Goal: Use online tool/utility: Use online tool/utility

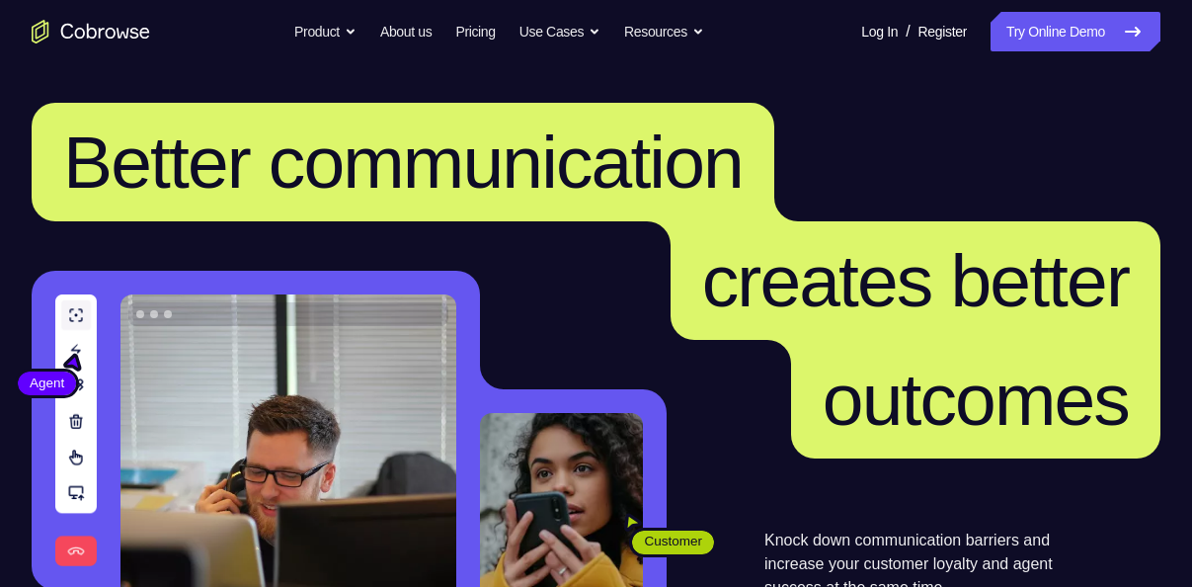
click at [1102, 36] on link "Try Online Demo" at bounding box center [1075, 31] width 170 height 39
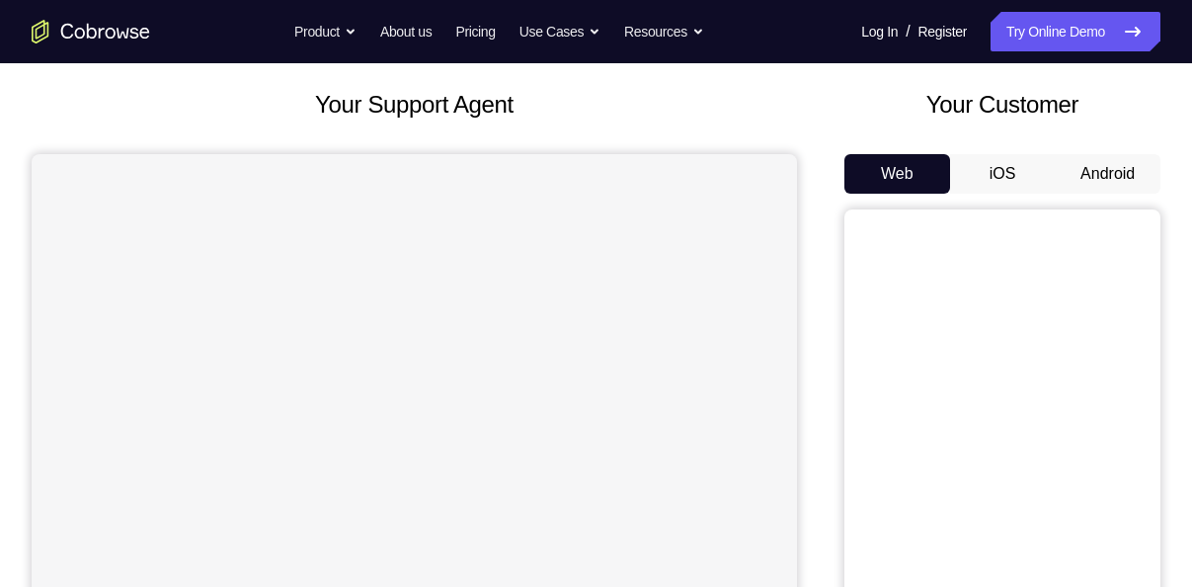
click at [1021, 167] on button "iOS" at bounding box center [1003, 173] width 106 height 39
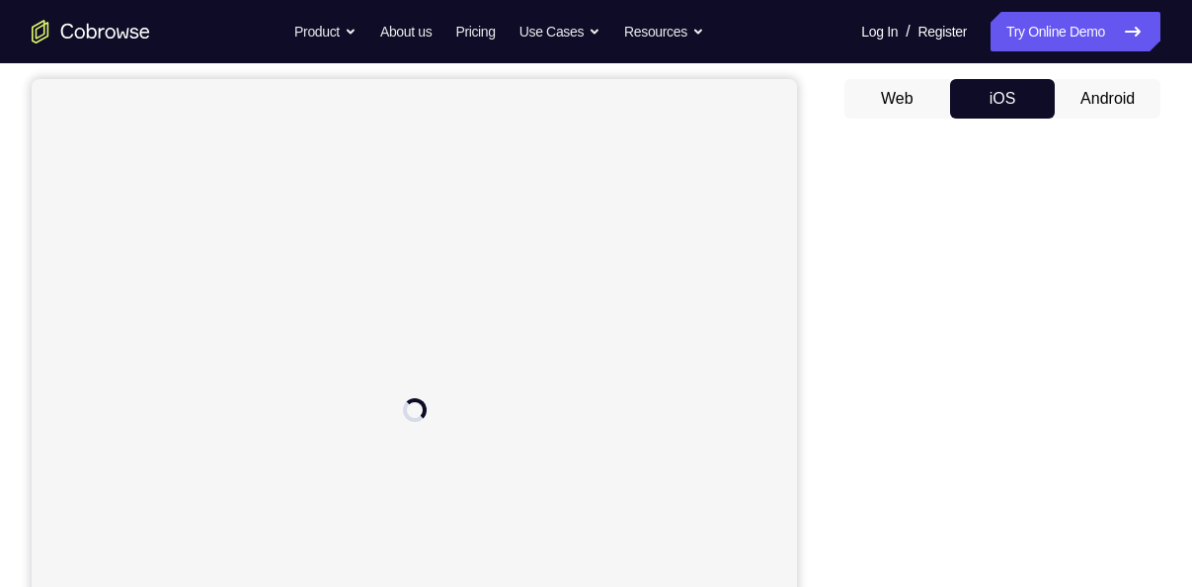
scroll to position [176, 0]
click at [1115, 83] on button "Android" at bounding box center [1108, 100] width 106 height 39
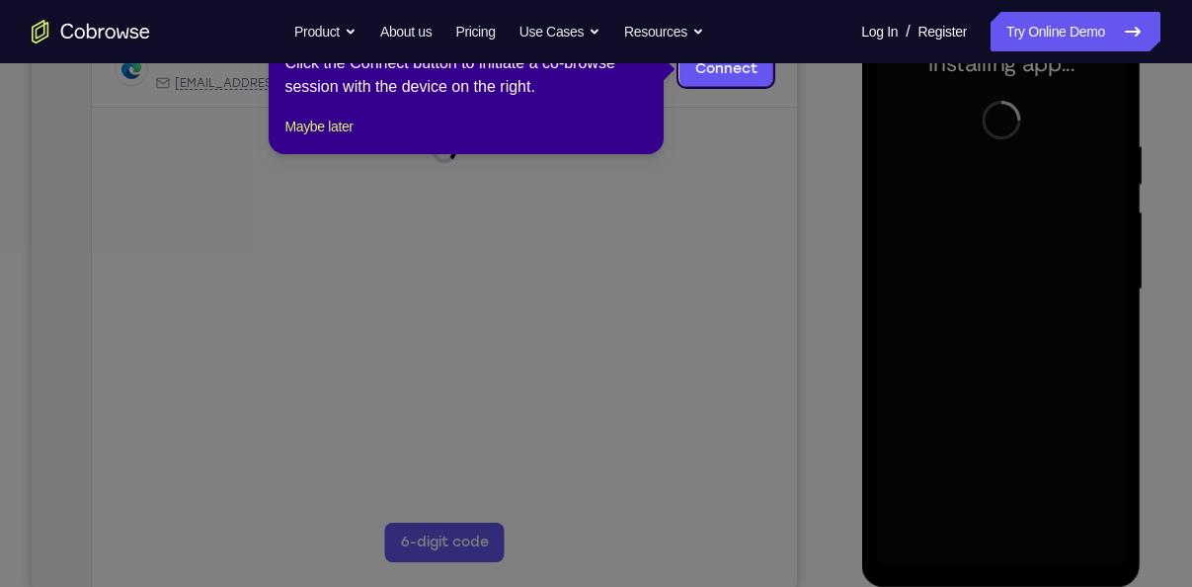
scroll to position [325, 0]
click at [727, 305] on icon at bounding box center [603, 293] width 1207 height 587
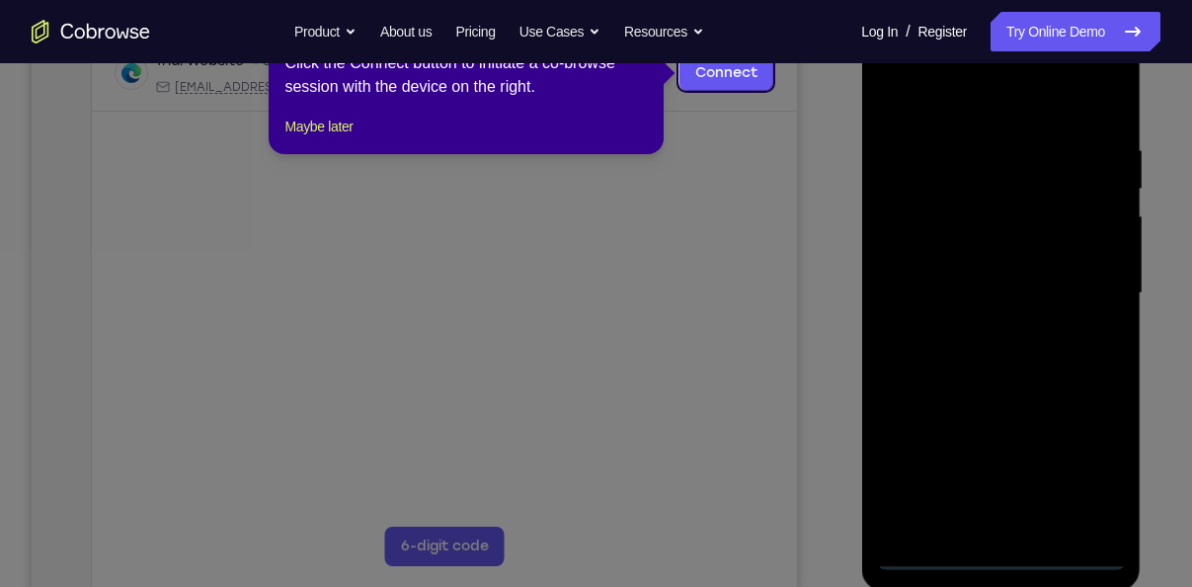
click at [973, 300] on icon at bounding box center [603, 293] width 1207 height 587
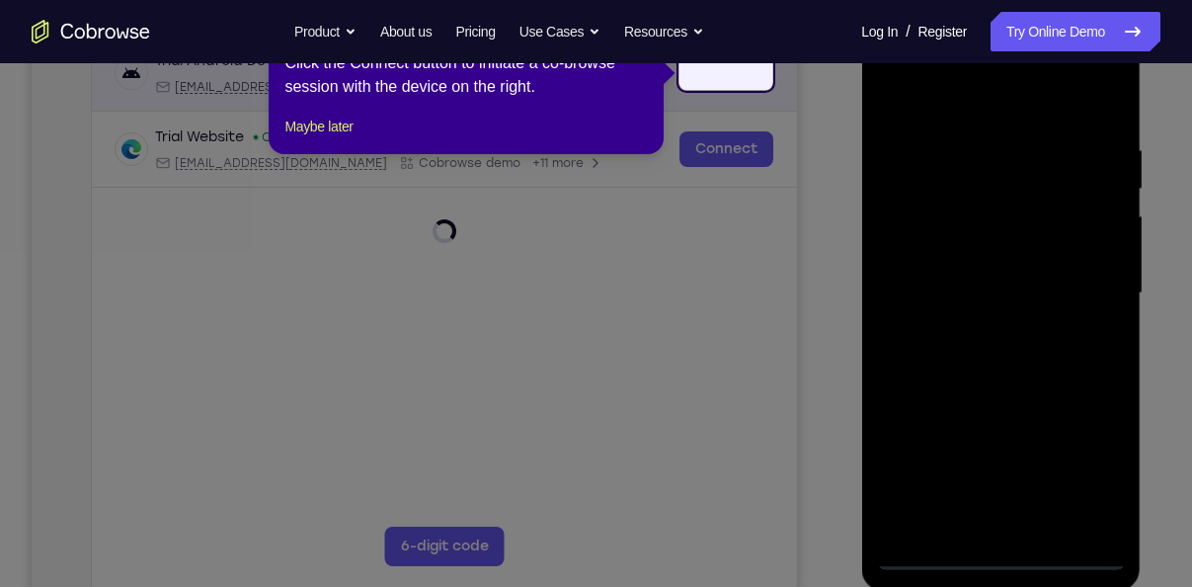
click at [729, 76] on div "Trial Android Device spin2 Loading [EMAIL_ADDRESS][DOMAIN_NAME] [DOMAIN_NAME] +…" at bounding box center [445, 72] width 658 height 43
click at [707, 74] on div "Trial Android Device Online [EMAIL_ADDRESS][DOMAIN_NAME] [DOMAIN_NAME] +14 more…" at bounding box center [444, 159] width 705 height 247
click at [969, 273] on icon at bounding box center [603, 293] width 1207 height 587
click at [462, 263] on icon at bounding box center [603, 293] width 1207 height 587
click at [1001, 557] on icon at bounding box center [603, 293] width 1207 height 587
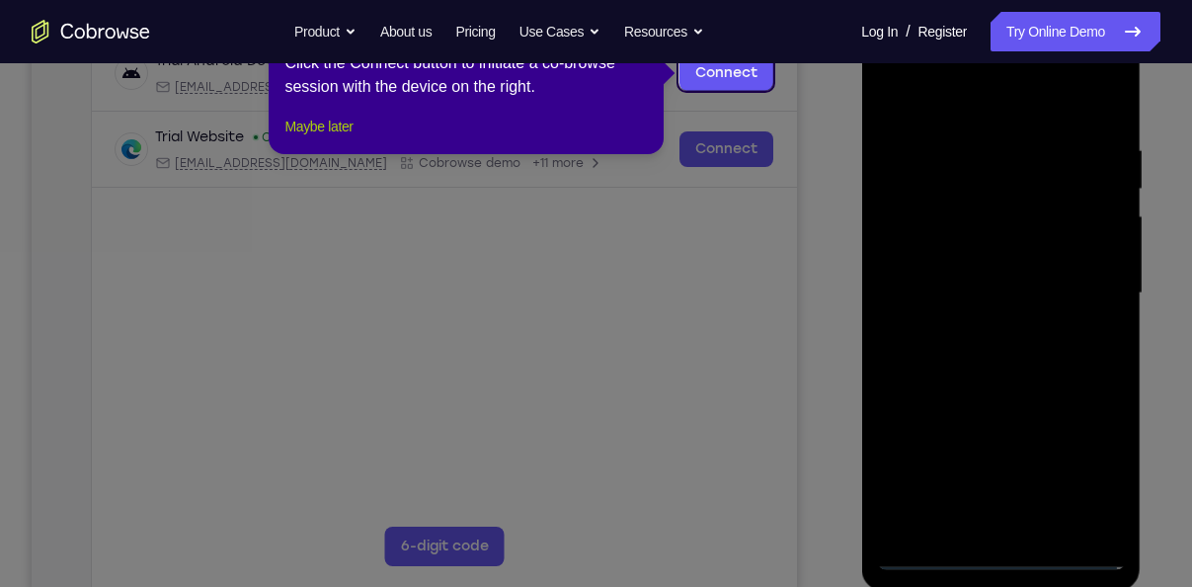
click at [336, 138] on button "Maybe later" at bounding box center [318, 127] width 68 height 24
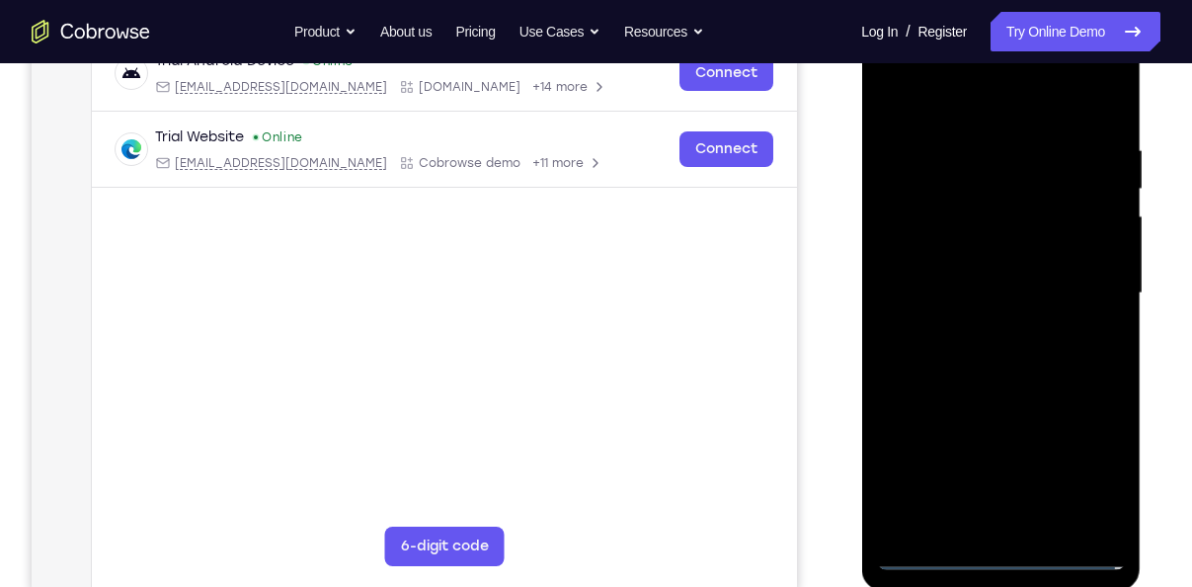
click at [999, 554] on div at bounding box center [1000, 293] width 249 height 553
click at [1081, 469] on div at bounding box center [1000, 293] width 249 height 553
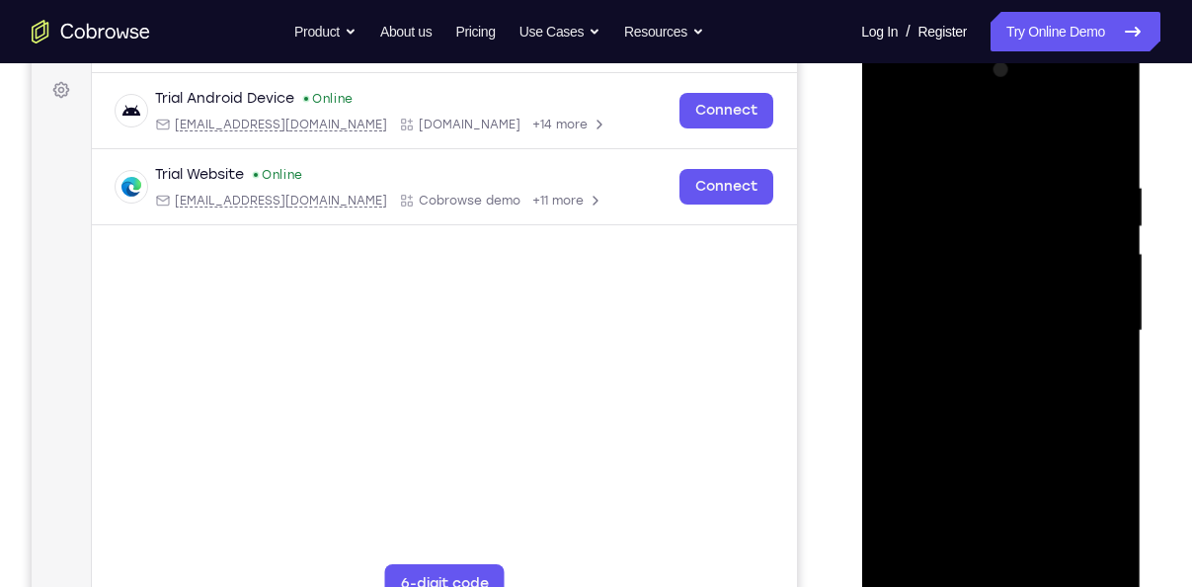
scroll to position [283, 0]
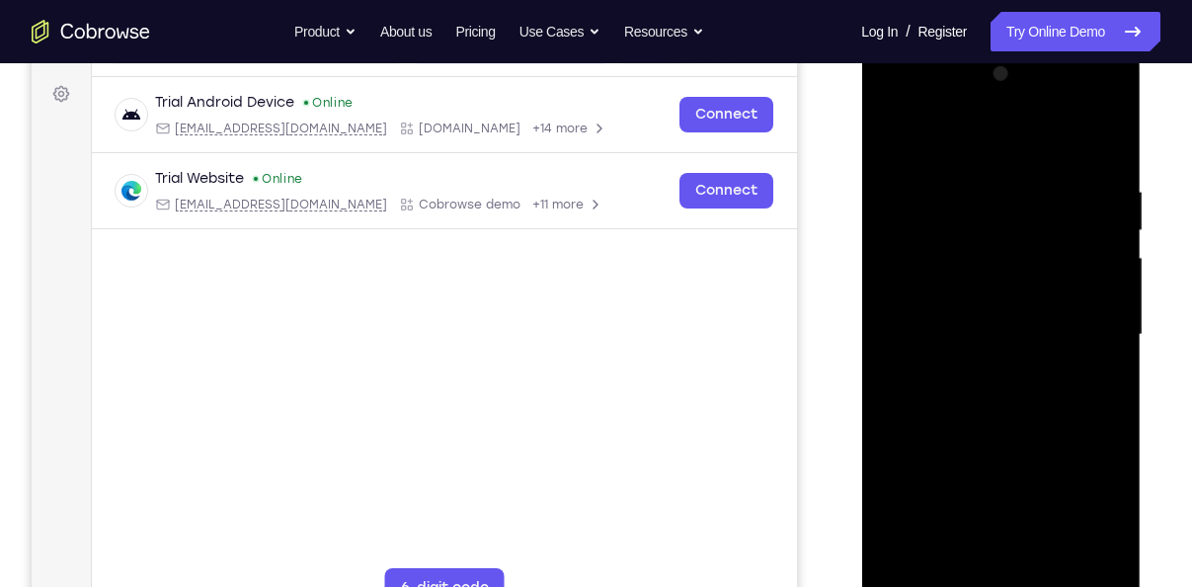
click at [894, 106] on div at bounding box center [1000, 334] width 249 height 553
click at [1083, 337] on div at bounding box center [1000, 334] width 249 height 553
click at [974, 372] on div at bounding box center [1000, 334] width 249 height 553
click at [975, 319] on div at bounding box center [1000, 334] width 249 height 553
click at [987, 299] on div at bounding box center [1000, 334] width 249 height 553
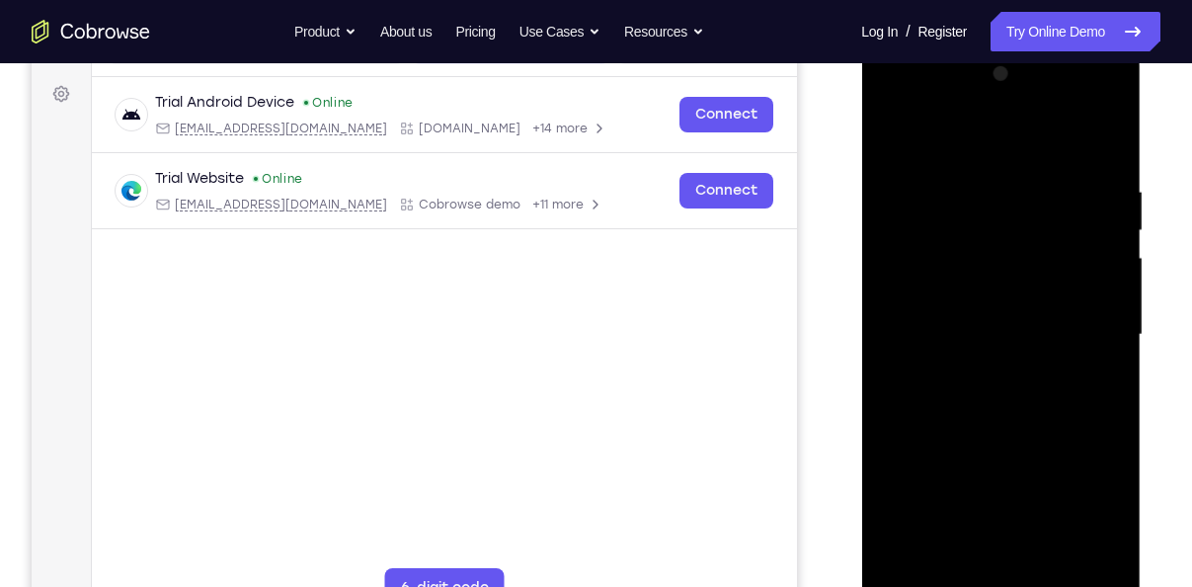
click at [1001, 338] on div at bounding box center [1000, 334] width 249 height 553
click at [999, 402] on div at bounding box center [1000, 334] width 249 height 553
click at [1097, 360] on div at bounding box center [1000, 334] width 249 height 553
click at [1025, 339] on div at bounding box center [1000, 334] width 249 height 553
click at [1024, 399] on div at bounding box center [1000, 334] width 249 height 553
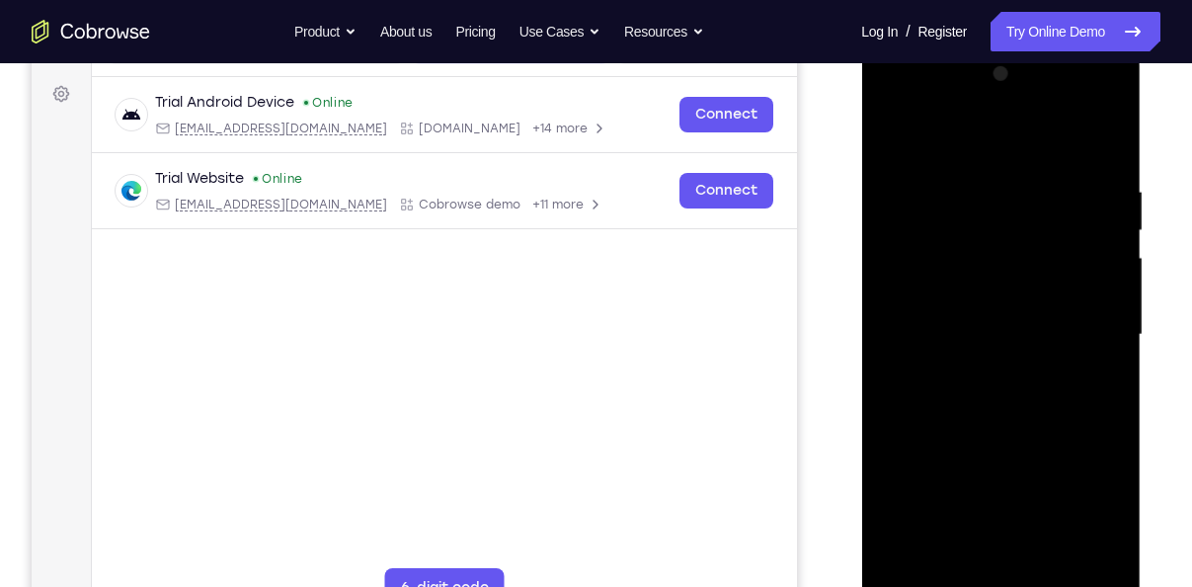
click at [1010, 394] on div at bounding box center [1000, 334] width 249 height 553
click at [965, 327] on div at bounding box center [1000, 334] width 249 height 553
click at [1004, 392] on div at bounding box center [1000, 334] width 249 height 553
click at [1004, 399] on div at bounding box center [1000, 334] width 249 height 553
click at [924, 326] on div at bounding box center [1000, 334] width 249 height 553
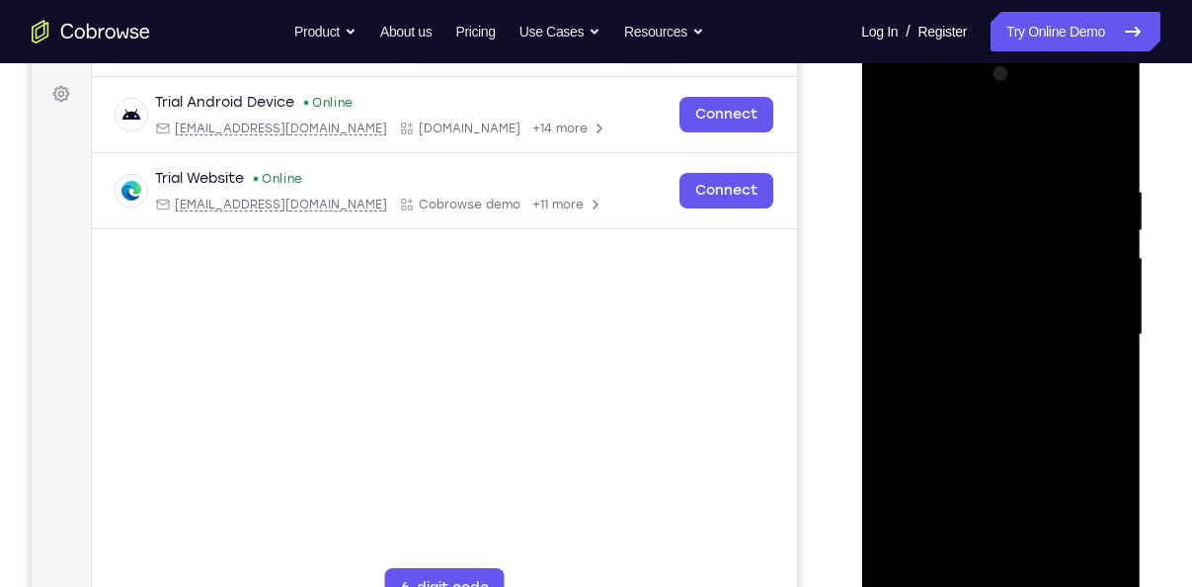
click at [924, 326] on div at bounding box center [1000, 334] width 249 height 553
click at [980, 394] on div at bounding box center [1000, 334] width 249 height 553
click at [949, 327] on div at bounding box center [1000, 334] width 249 height 553
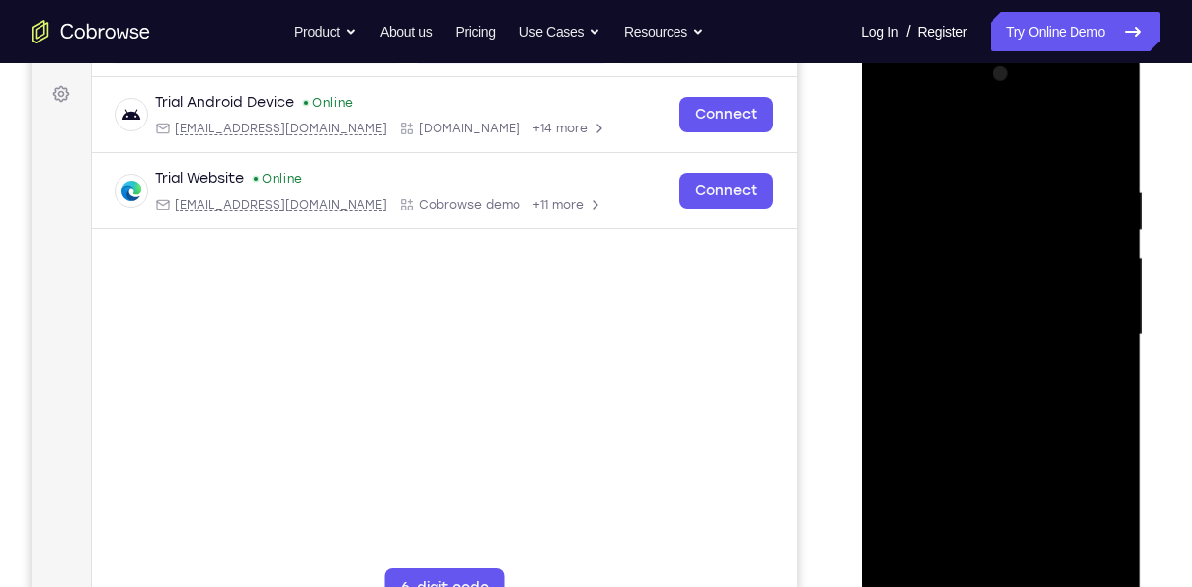
click at [955, 400] on div at bounding box center [1000, 334] width 249 height 553
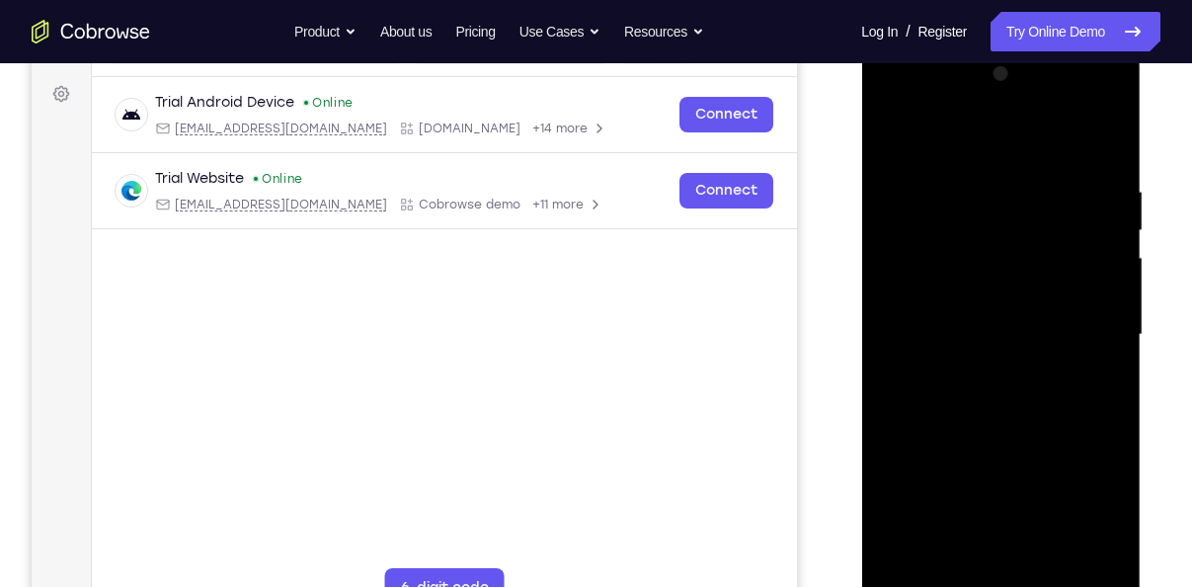
click at [1097, 563] on div at bounding box center [1000, 334] width 249 height 553
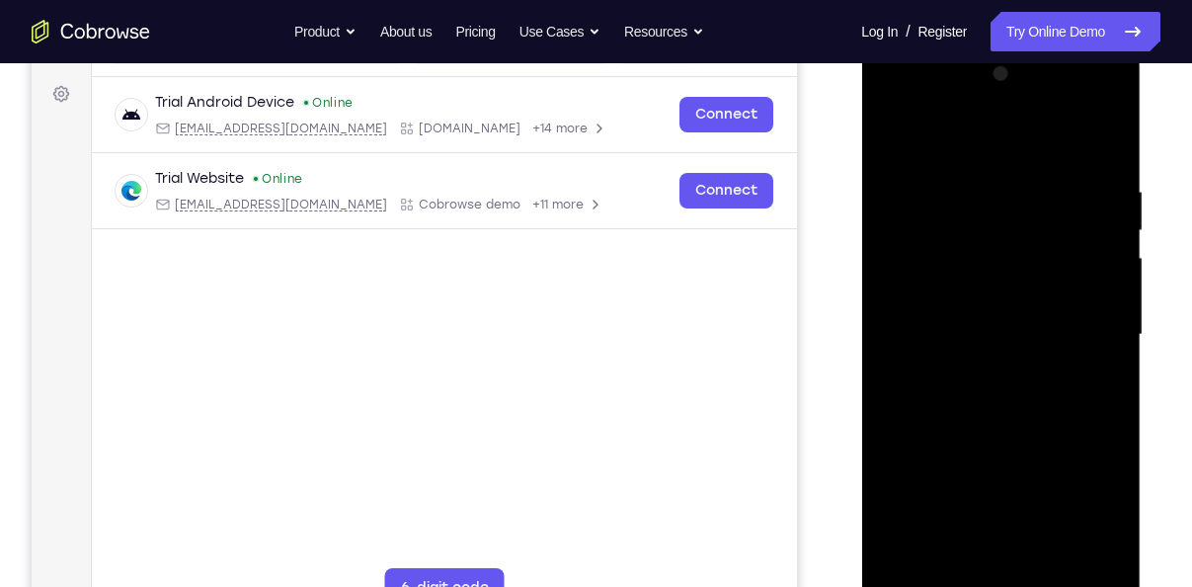
click at [1097, 563] on div at bounding box center [1000, 334] width 249 height 553
click at [995, 398] on div at bounding box center [1000, 334] width 249 height 553
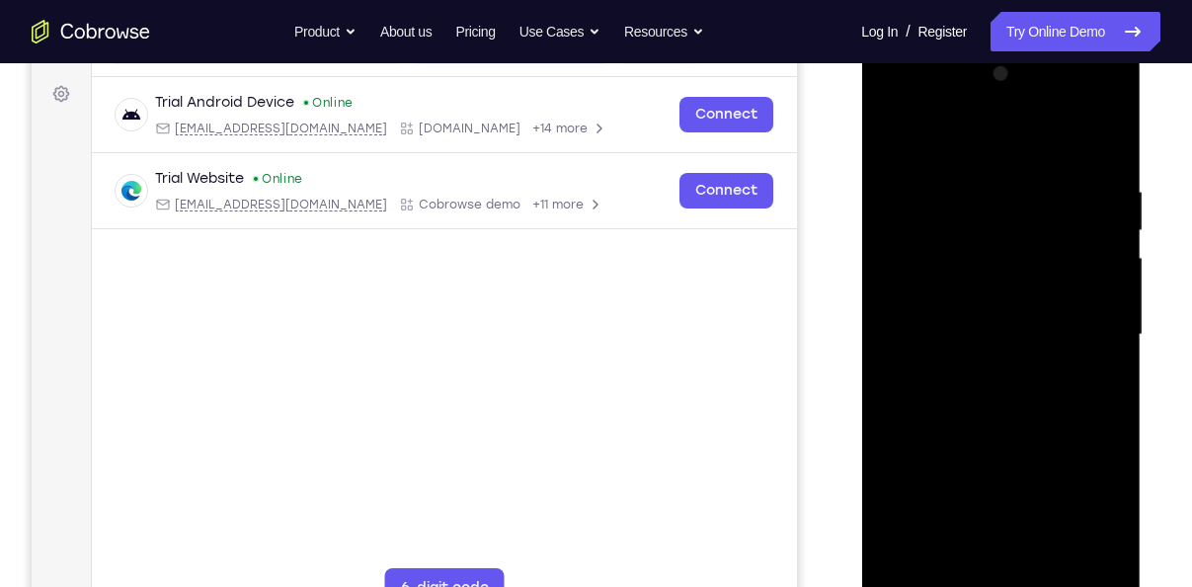
click at [905, 335] on div at bounding box center [1000, 334] width 249 height 553
click at [967, 400] on div at bounding box center [1000, 334] width 249 height 553
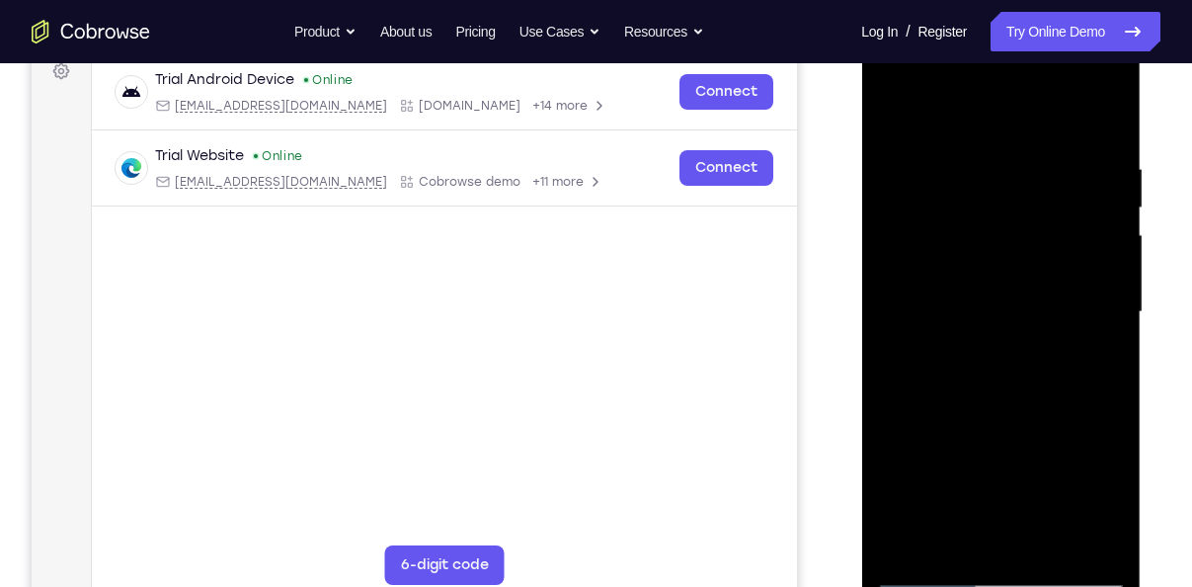
scroll to position [304, 0]
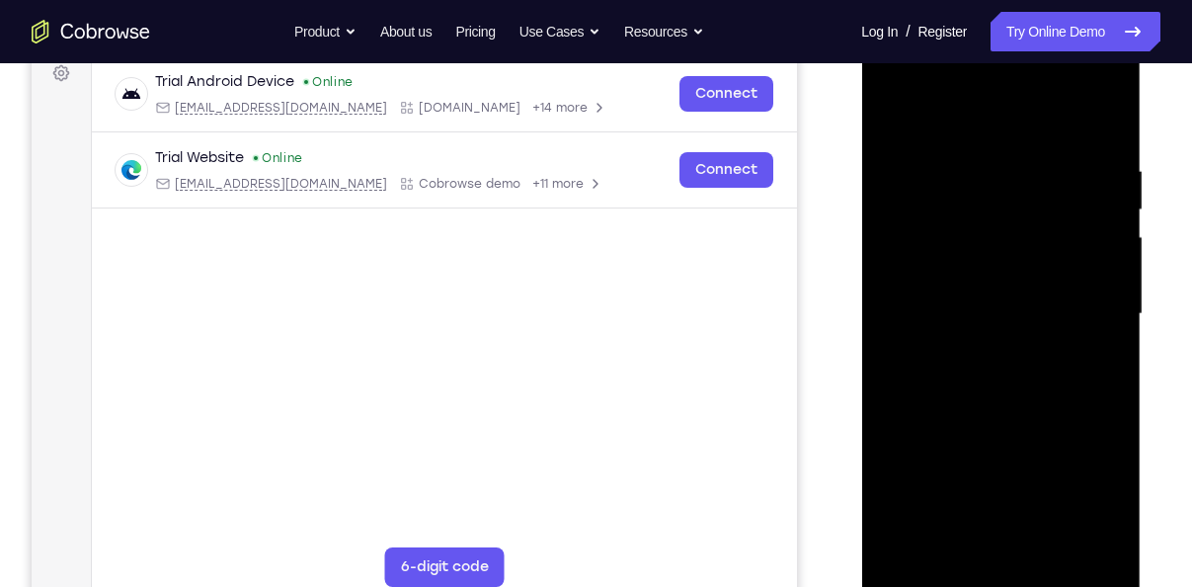
click at [1005, 406] on div at bounding box center [1000, 314] width 249 height 553
click at [1106, 117] on div at bounding box center [1000, 314] width 249 height 553
click at [1065, 197] on div at bounding box center [1000, 314] width 249 height 553
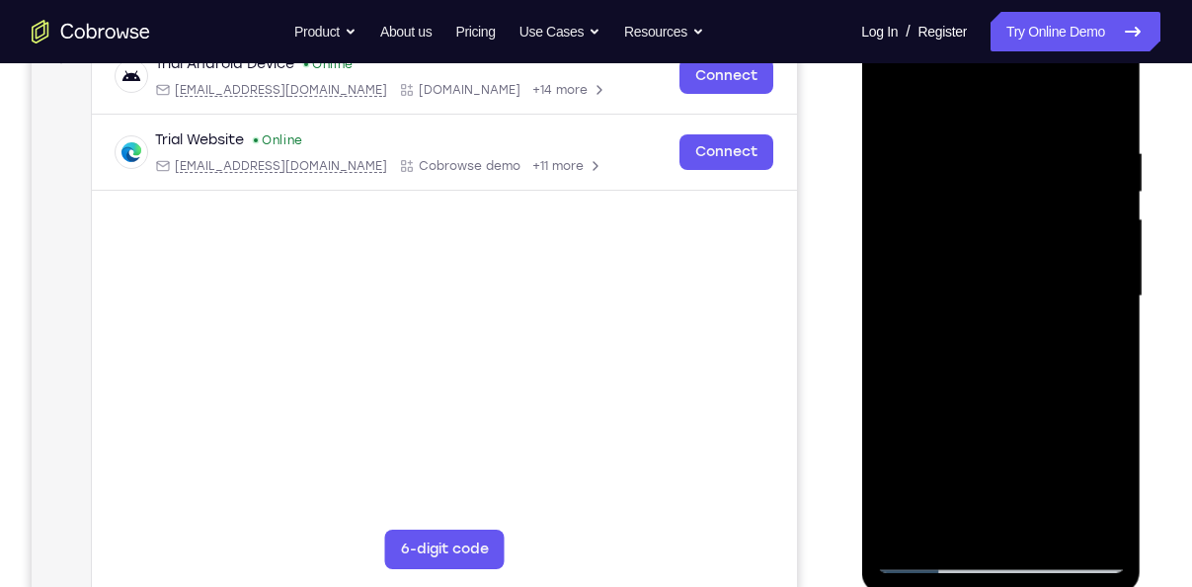
scroll to position [328, 0]
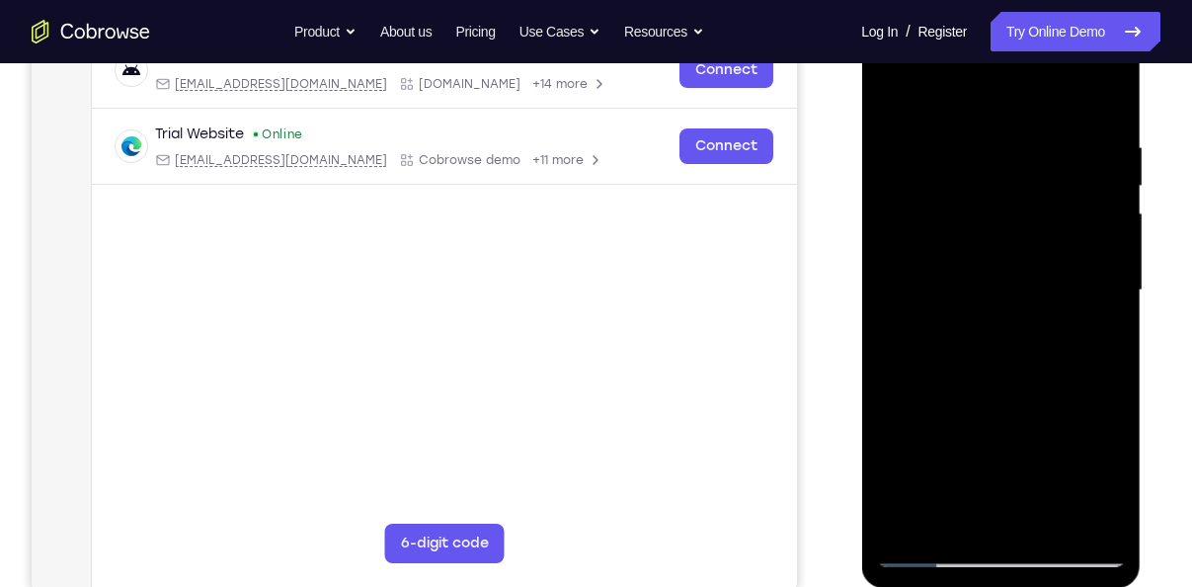
click at [1052, 520] on div at bounding box center [1000, 290] width 249 height 553
click at [1000, 395] on div at bounding box center [1000, 290] width 249 height 553
click at [1070, 118] on div at bounding box center [1000, 290] width 249 height 553
click at [901, 93] on div at bounding box center [1000, 290] width 249 height 553
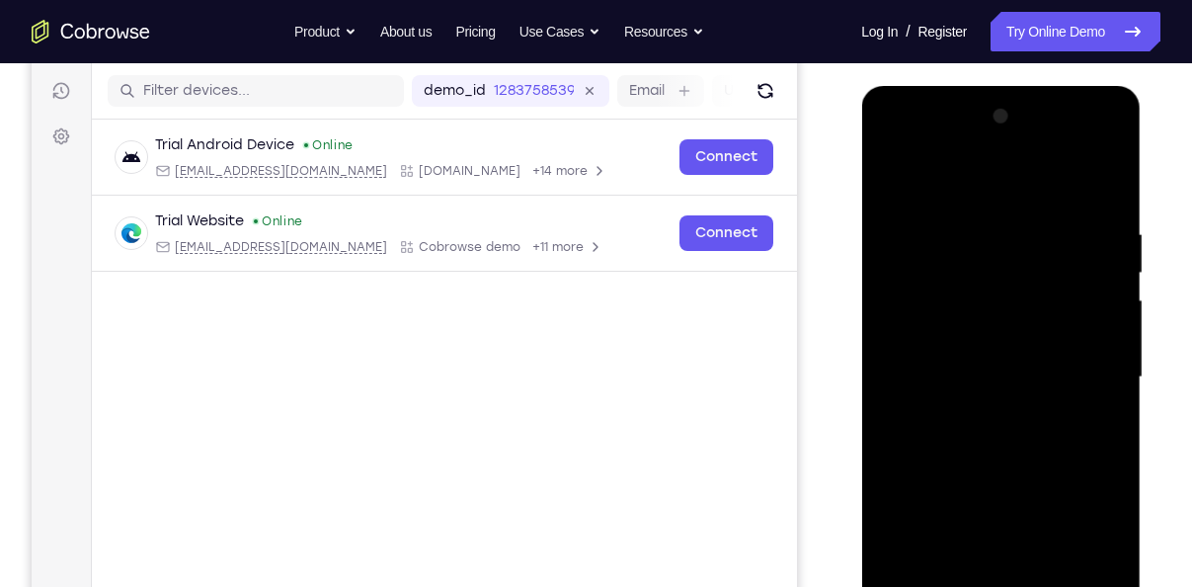
scroll to position [227, 0]
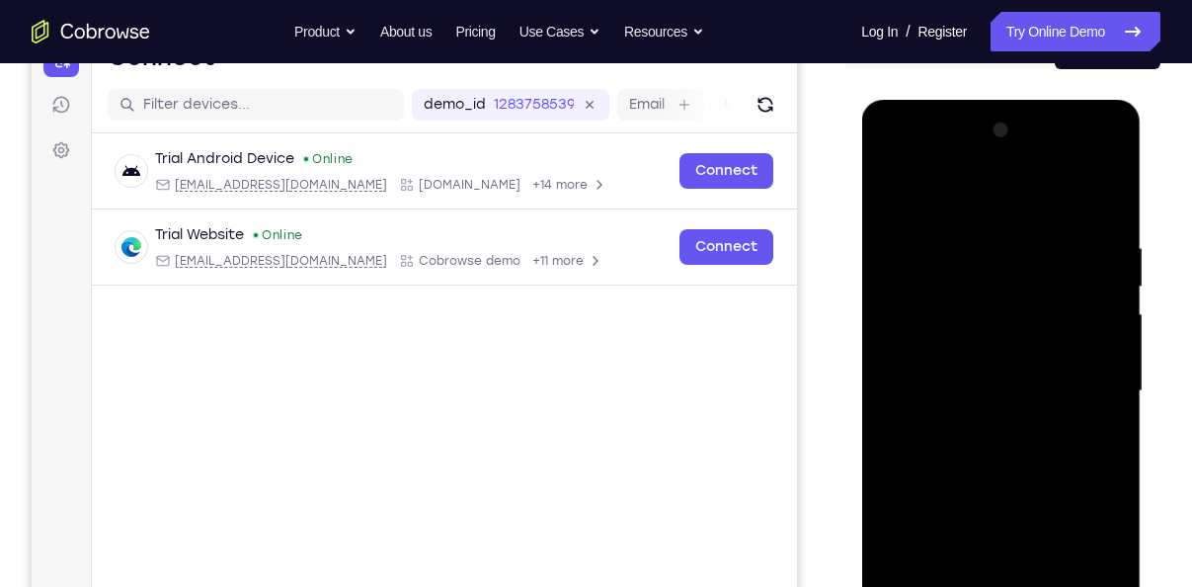
click at [897, 189] on div at bounding box center [1000, 391] width 249 height 553
click at [1107, 185] on div at bounding box center [1000, 391] width 249 height 553
drag, startPoint x: 1016, startPoint y: 424, endPoint x: 1030, endPoint y: 251, distance: 173.3
click at [1030, 251] on div at bounding box center [1000, 391] width 249 height 553
drag, startPoint x: 1024, startPoint y: 403, endPoint x: 1028, endPoint y: 230, distance: 172.8
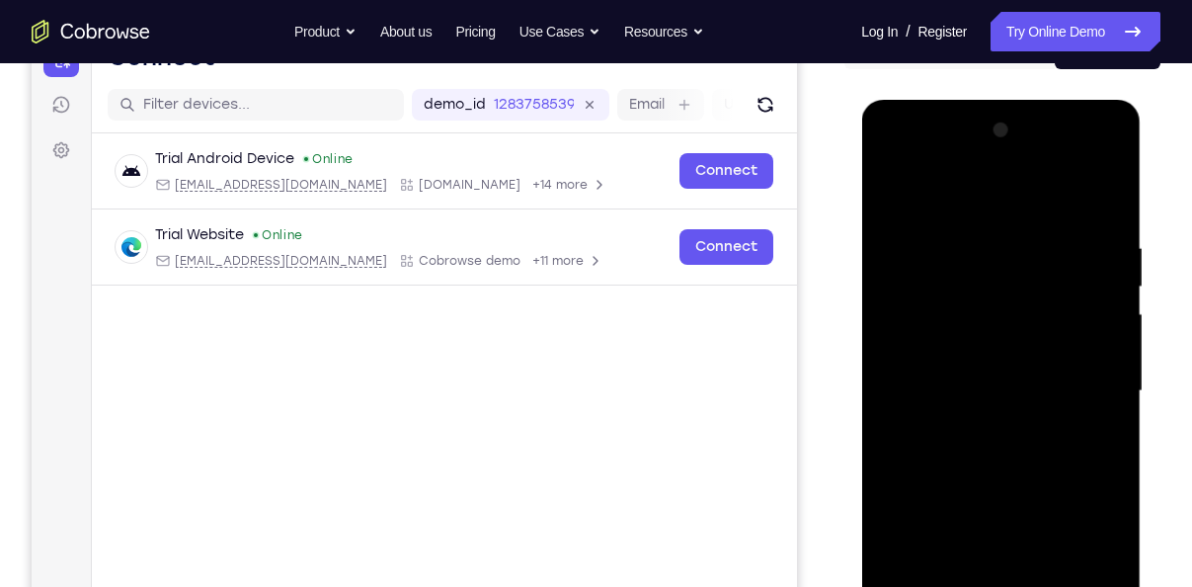
click at [1028, 230] on div at bounding box center [1000, 391] width 249 height 553
drag, startPoint x: 1016, startPoint y: 482, endPoint x: 1019, endPoint y: 289, distance: 192.6
click at [1019, 289] on div at bounding box center [1000, 391] width 249 height 553
click at [954, 330] on div at bounding box center [1000, 391] width 249 height 553
drag, startPoint x: 954, startPoint y: 330, endPoint x: 980, endPoint y: 497, distance: 169.0
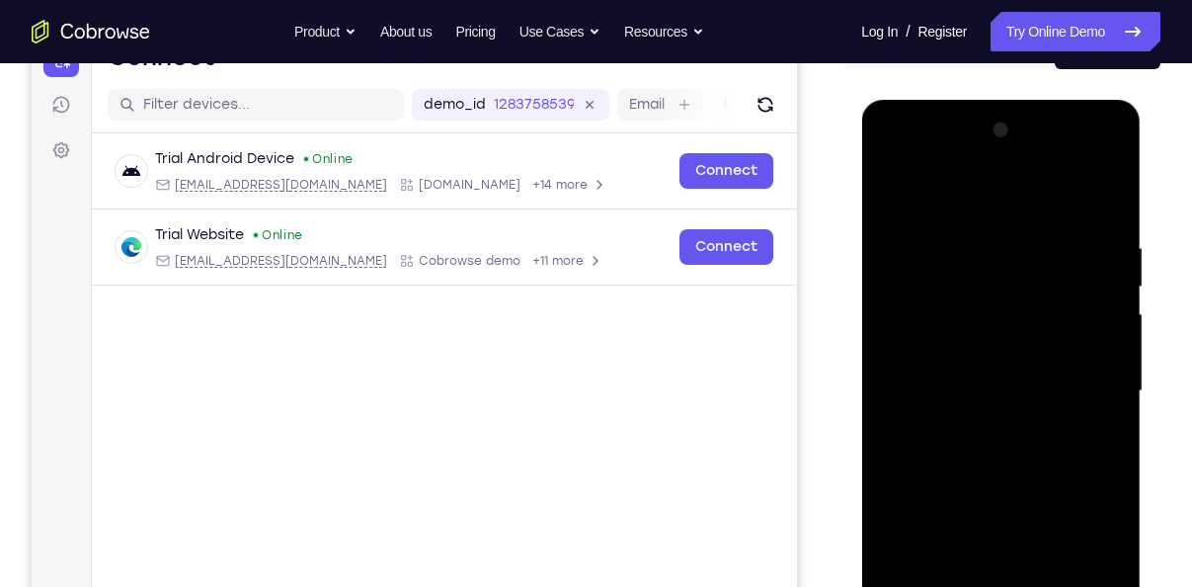
click at [980, 497] on div at bounding box center [1000, 391] width 249 height 553
click at [894, 188] on div at bounding box center [1000, 391] width 249 height 553
click at [896, 188] on div at bounding box center [1000, 391] width 249 height 553
drag, startPoint x: 1018, startPoint y: 439, endPoint x: 1026, endPoint y: 226, distance: 213.4
click at [1026, 226] on div at bounding box center [1000, 391] width 249 height 553
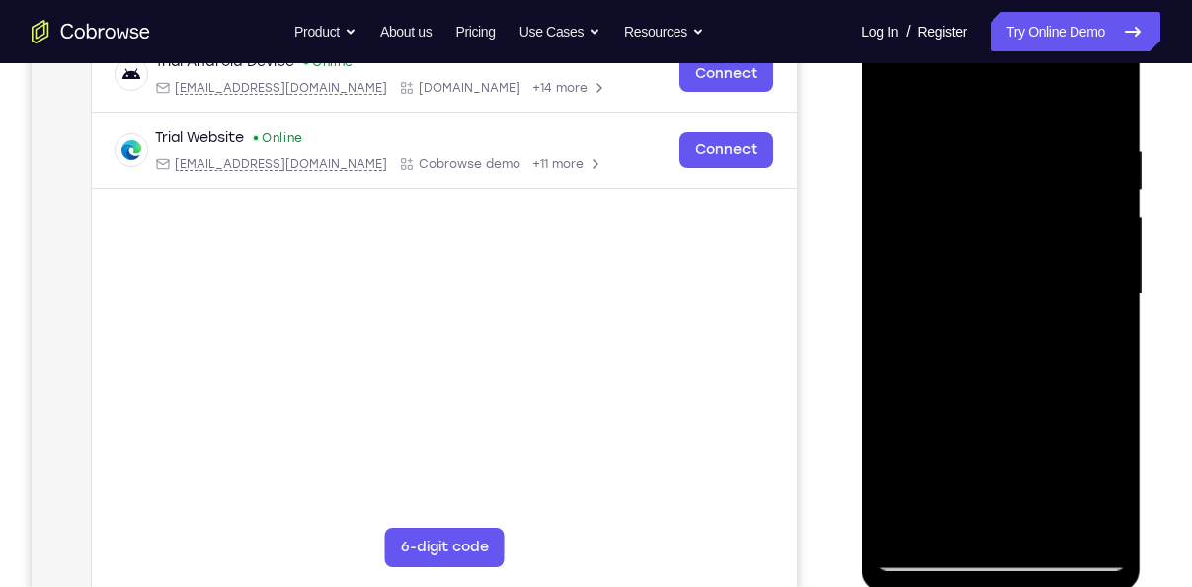
scroll to position [328, 0]
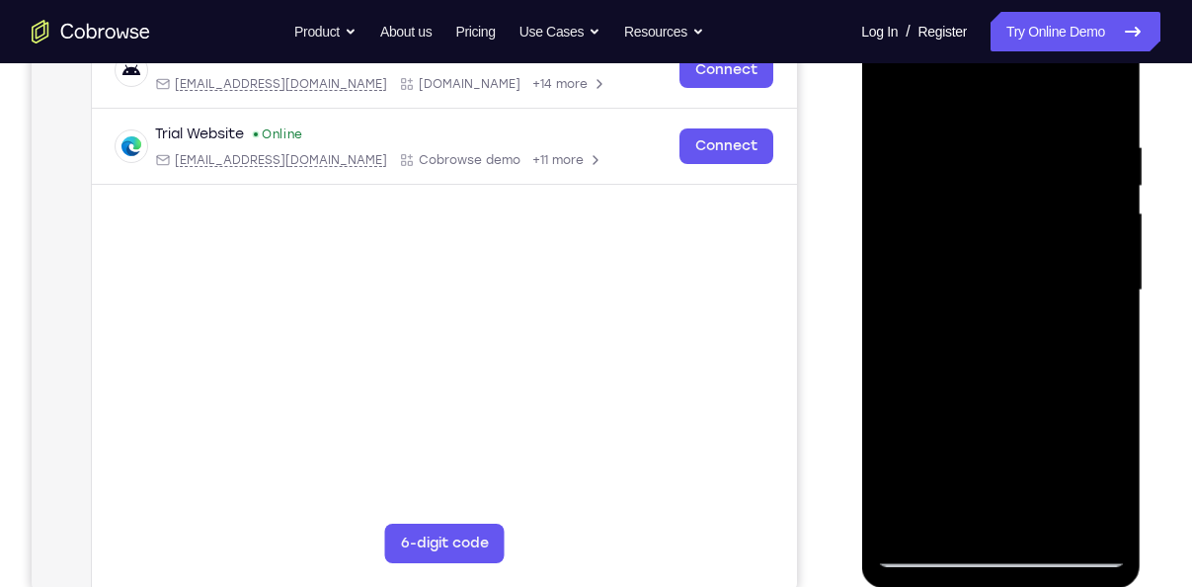
click at [960, 527] on div at bounding box center [1000, 290] width 249 height 553
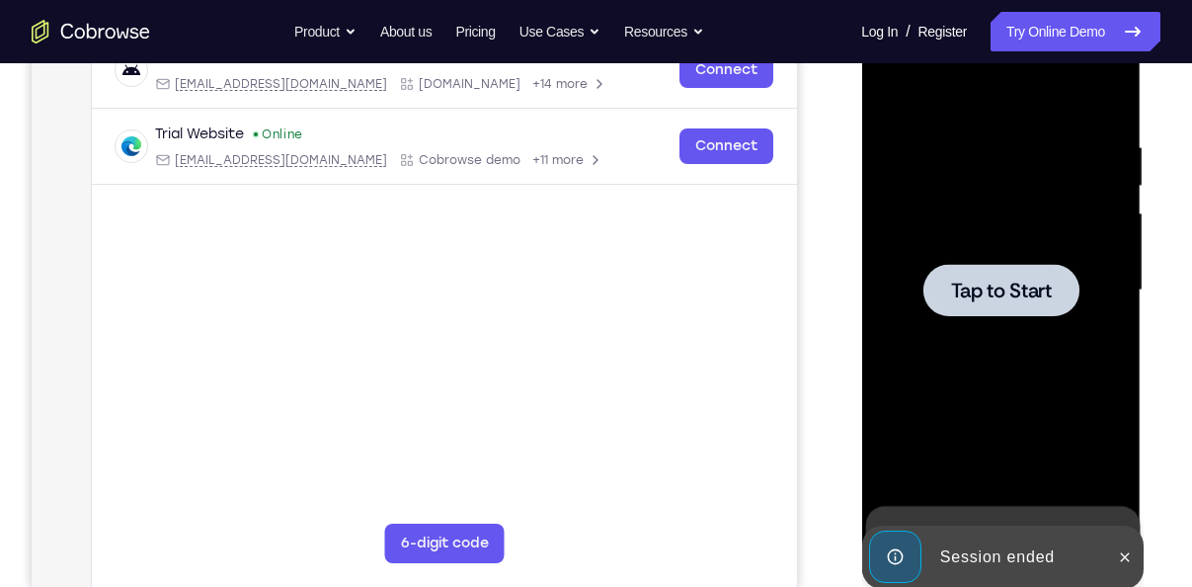
click at [1002, 296] on span "Tap to Start" at bounding box center [1000, 290] width 101 height 20
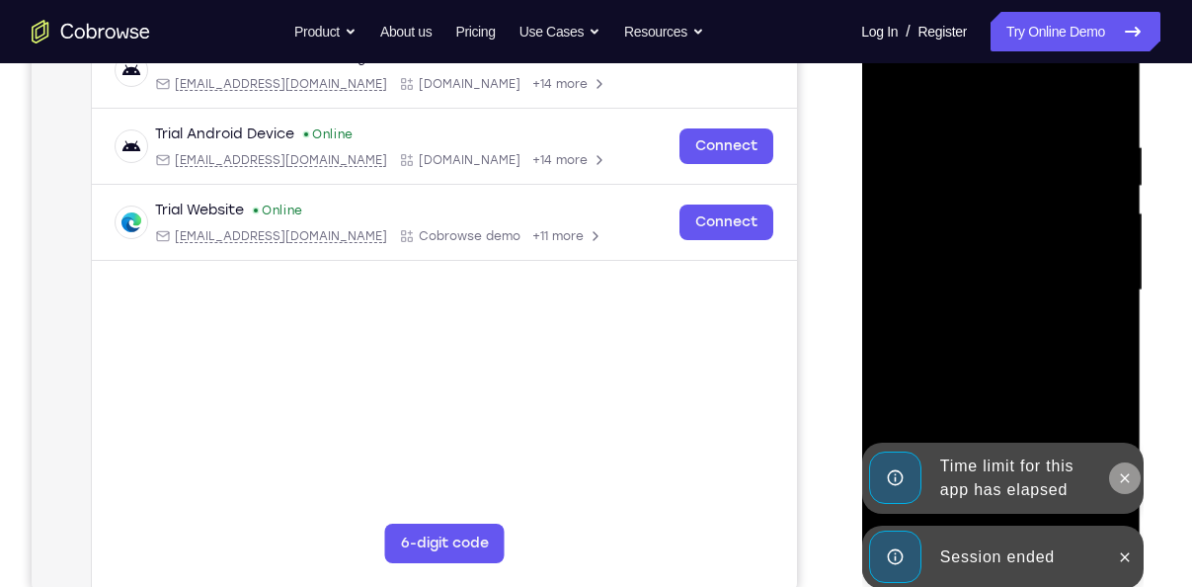
click at [1125, 480] on icon at bounding box center [1124, 478] width 16 height 16
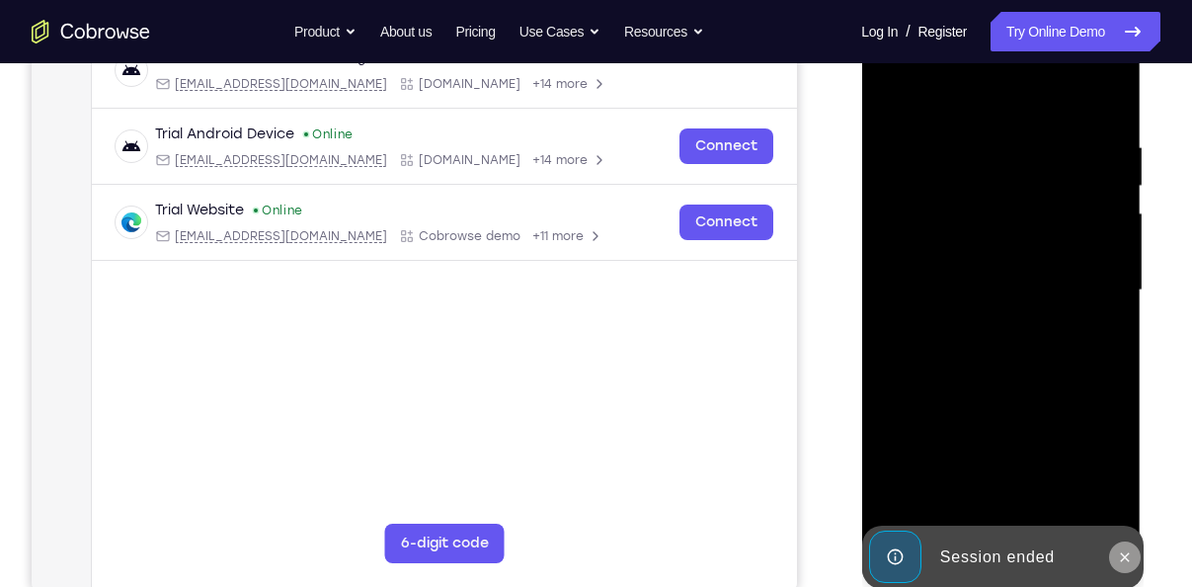
click at [1126, 547] on button at bounding box center [1124, 557] width 32 height 32
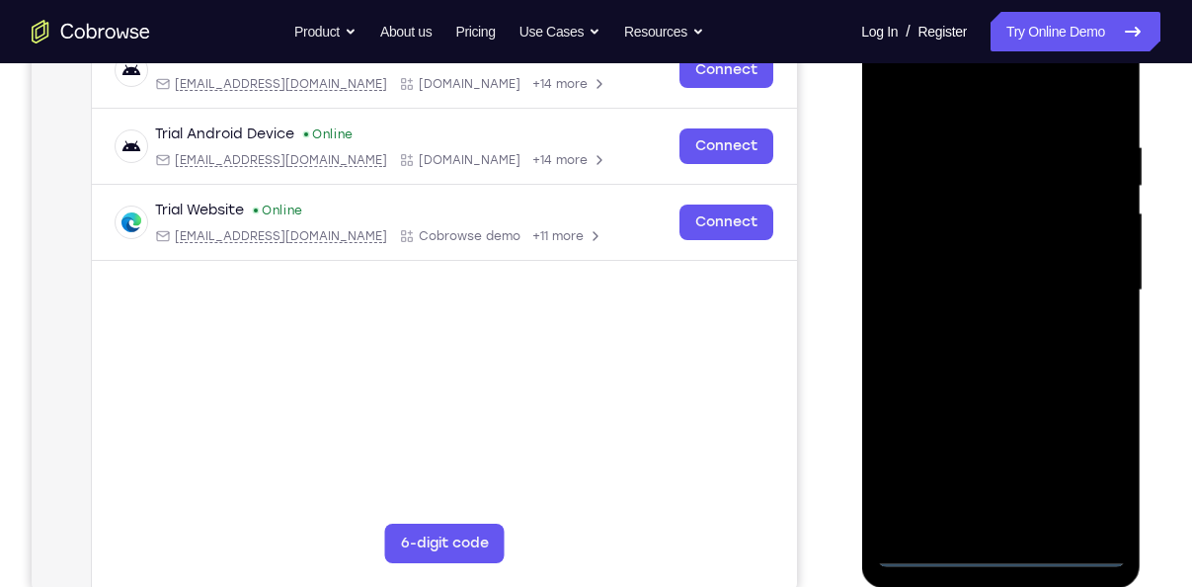
click at [1001, 551] on div at bounding box center [1000, 290] width 249 height 553
click at [1097, 458] on div at bounding box center [1000, 290] width 249 height 553
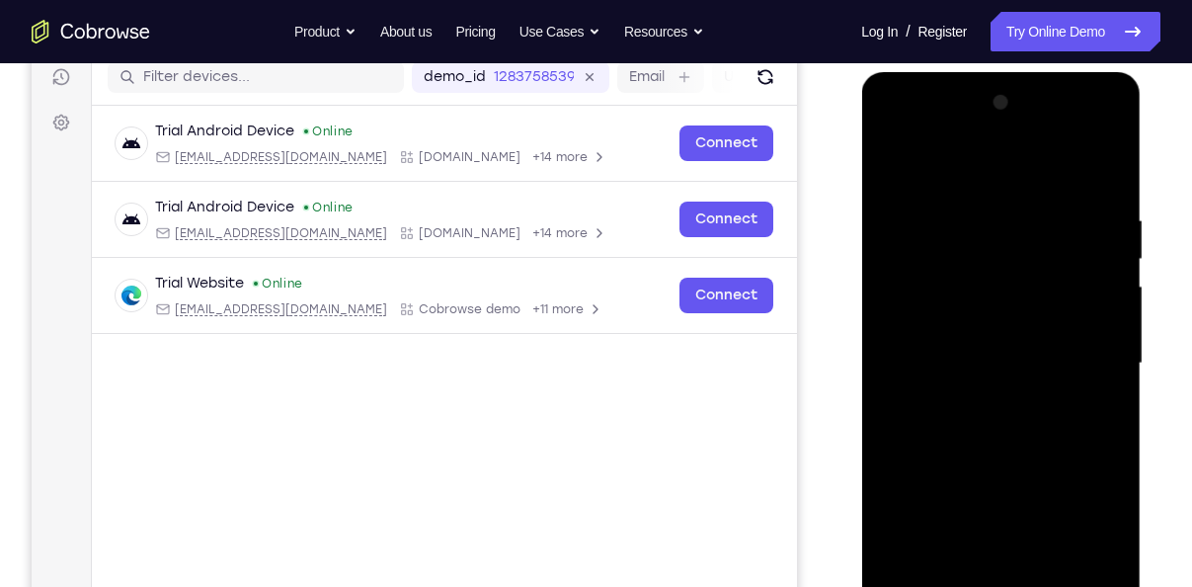
scroll to position [248, 0]
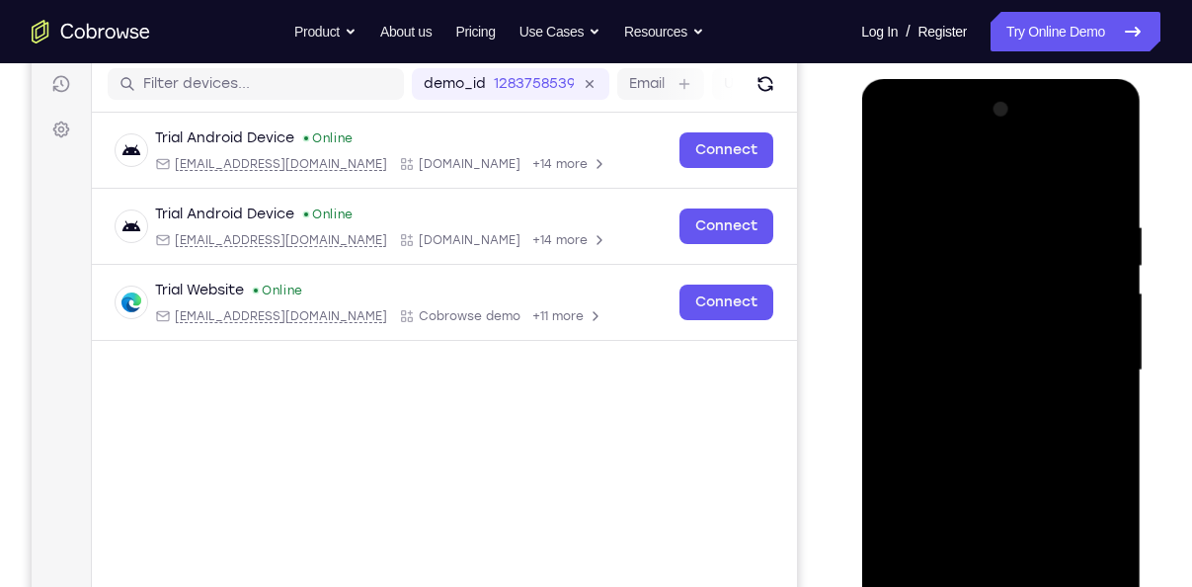
click at [896, 139] on div at bounding box center [1000, 370] width 249 height 553
click at [1091, 364] on div at bounding box center [1000, 370] width 249 height 553
click at [981, 404] on div at bounding box center [1000, 370] width 249 height 553
click at [975, 348] on div at bounding box center [1000, 370] width 249 height 553
click at [978, 320] on div at bounding box center [1000, 370] width 249 height 553
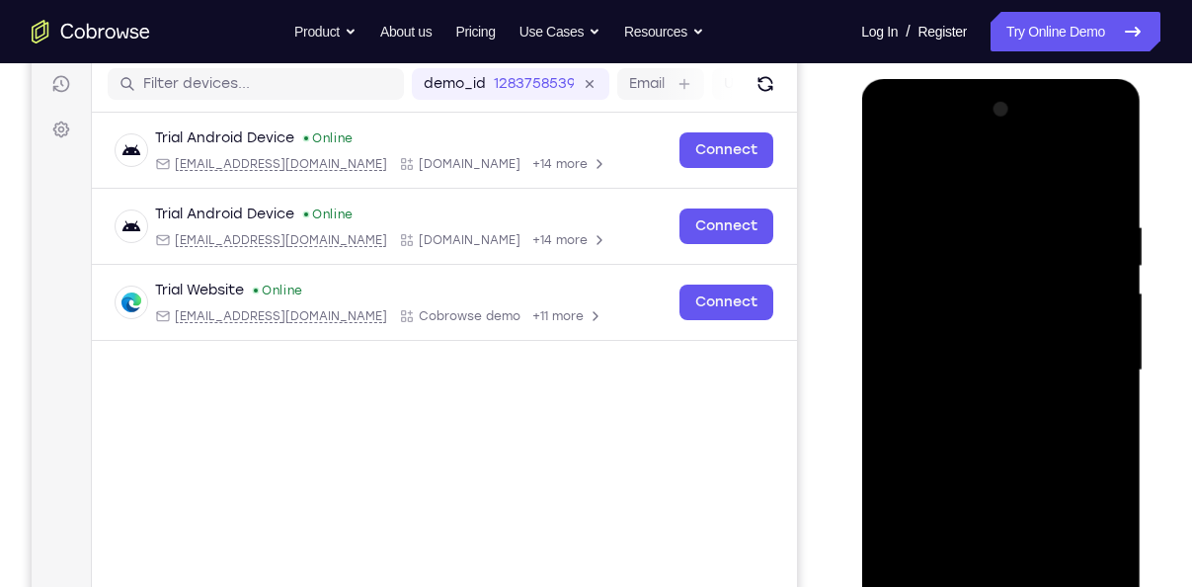
click at [990, 365] on div at bounding box center [1000, 370] width 249 height 553
click at [998, 437] on div at bounding box center [1000, 370] width 249 height 553
click at [1011, 468] on div at bounding box center [1000, 370] width 249 height 553
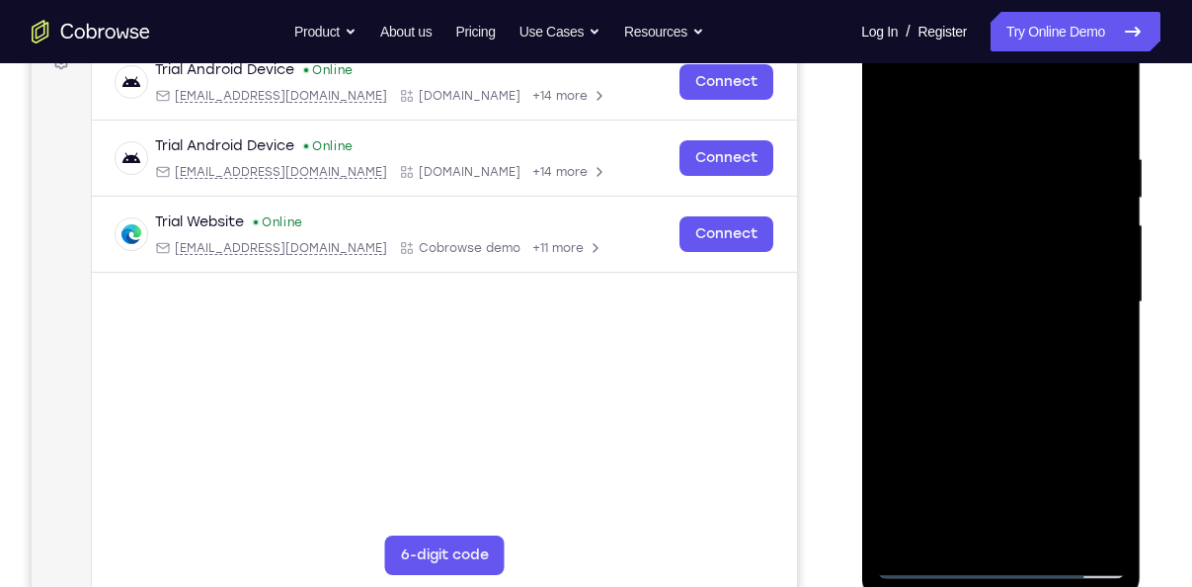
scroll to position [323, 0]
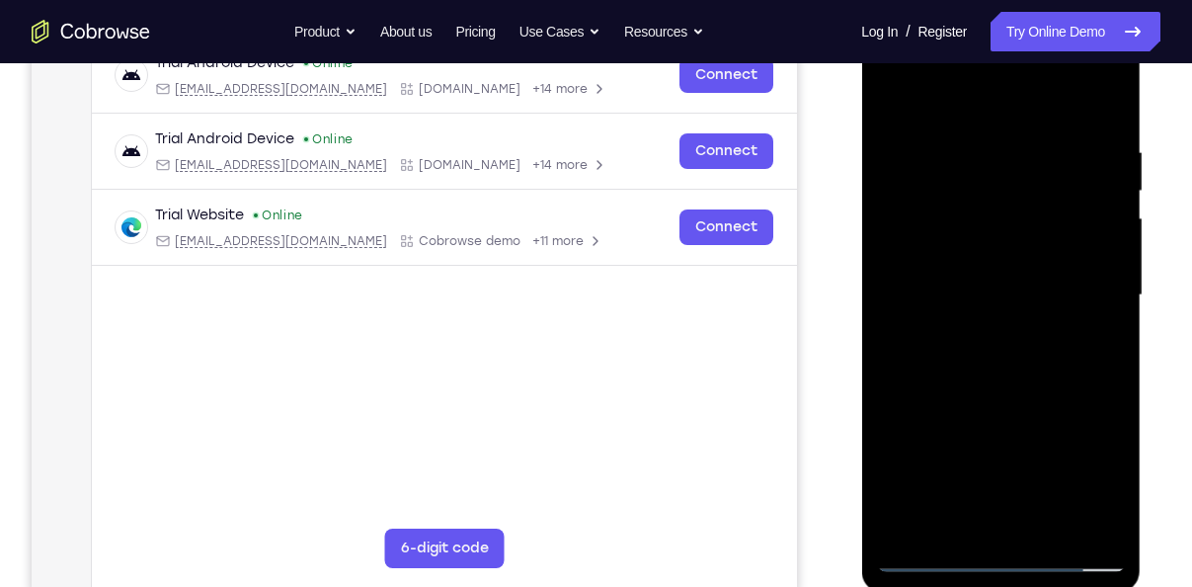
click at [1048, 529] on div at bounding box center [1000, 295] width 249 height 553
click at [998, 402] on div at bounding box center [1000, 295] width 249 height 553
click at [1002, 384] on div at bounding box center [1000, 295] width 249 height 553
click at [892, 91] on div at bounding box center [1000, 295] width 249 height 553
click at [976, 305] on div at bounding box center [1000, 295] width 249 height 553
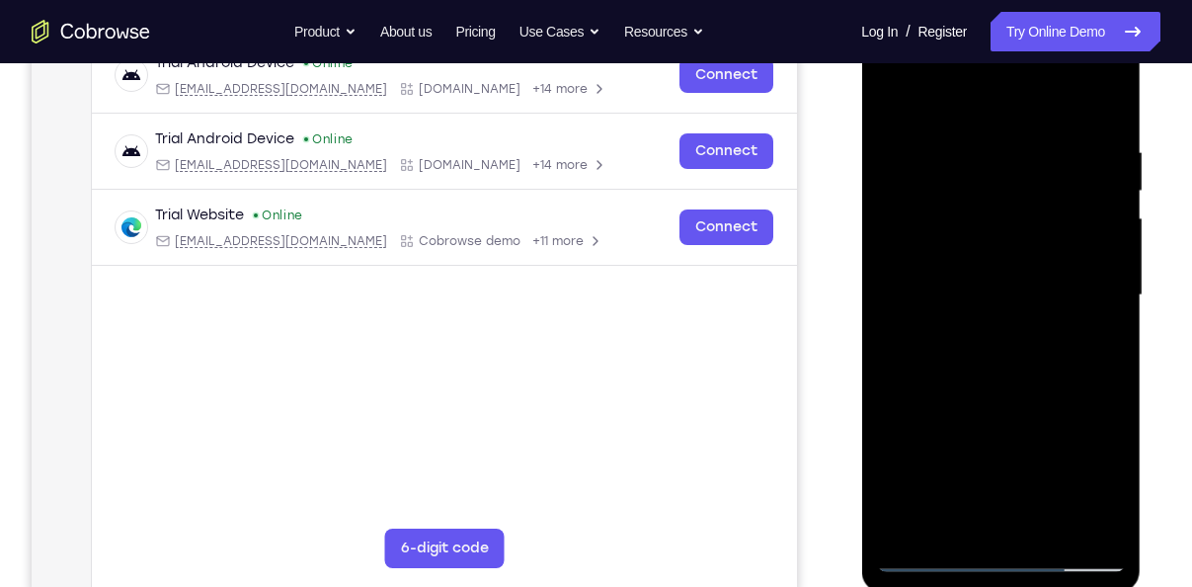
drag, startPoint x: 1074, startPoint y: 314, endPoint x: 1037, endPoint y: 194, distance: 126.2
click at [1037, 194] on div at bounding box center [1000, 295] width 249 height 553
click at [898, 92] on div at bounding box center [1000, 295] width 249 height 553
click at [993, 337] on div at bounding box center [1000, 295] width 249 height 553
click at [882, 94] on div at bounding box center [1000, 295] width 249 height 553
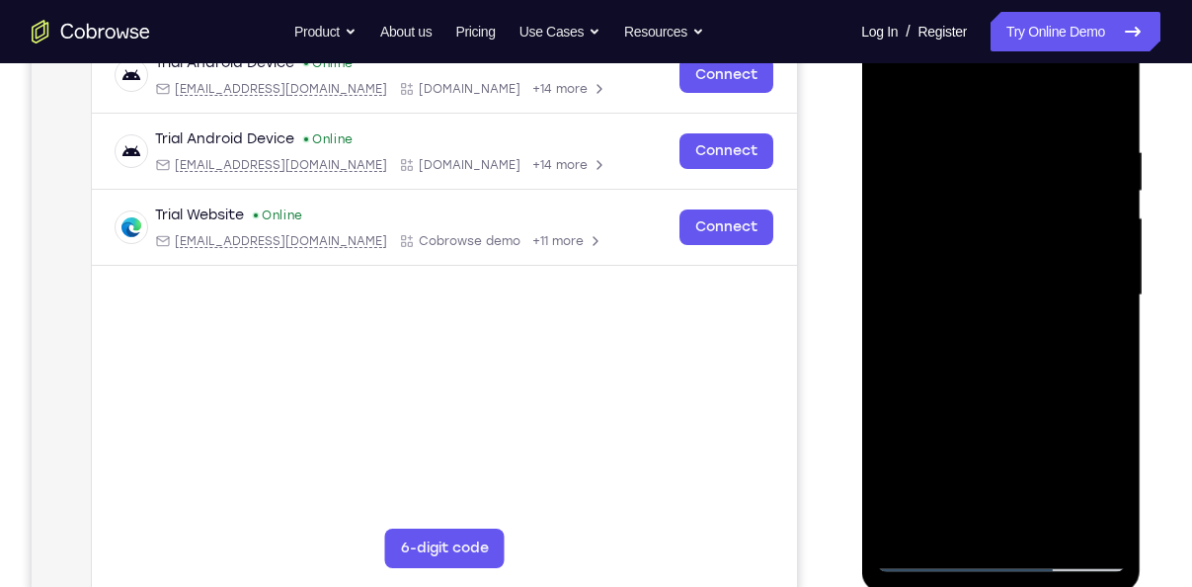
click at [900, 98] on div at bounding box center [1000, 295] width 249 height 553
click at [956, 530] on div at bounding box center [1000, 295] width 249 height 553
click at [1093, 529] on div at bounding box center [1000, 295] width 249 height 553
drag, startPoint x: 978, startPoint y: 401, endPoint x: 956, endPoint y: 268, distance: 135.2
click at [956, 268] on div at bounding box center [1000, 295] width 249 height 553
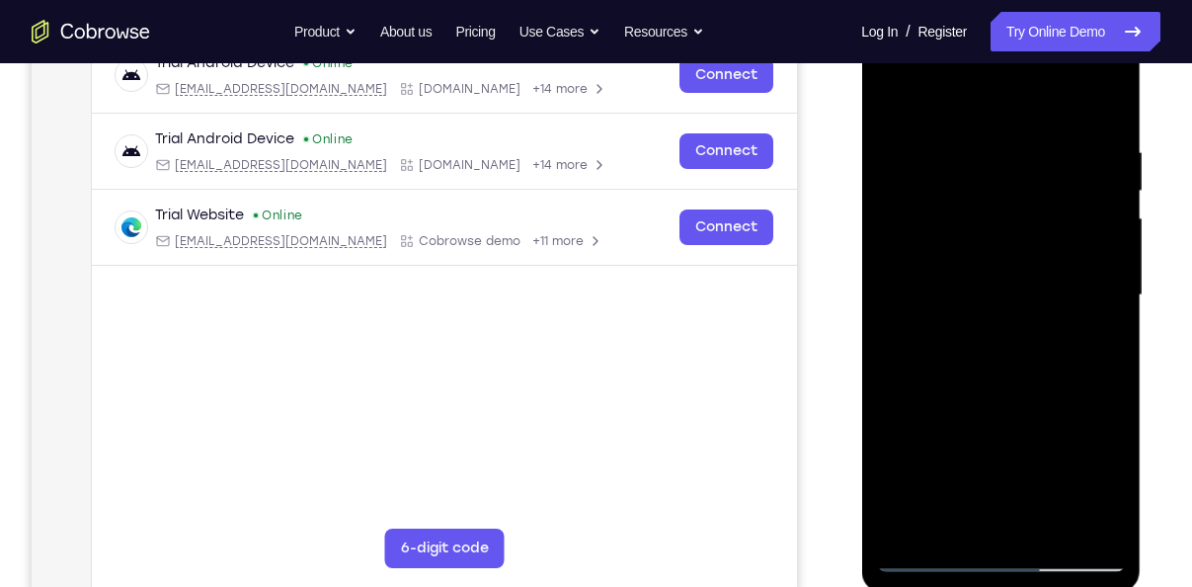
click at [917, 327] on div at bounding box center [1000, 295] width 249 height 553
click at [944, 388] on div at bounding box center [1000, 295] width 249 height 553
drag, startPoint x: 978, startPoint y: 282, endPoint x: 1010, endPoint y: 430, distance: 150.5
click at [1010, 430] on div at bounding box center [1000, 295] width 249 height 553
drag, startPoint x: 1007, startPoint y: 379, endPoint x: 1009, endPoint y: 206, distance: 172.8
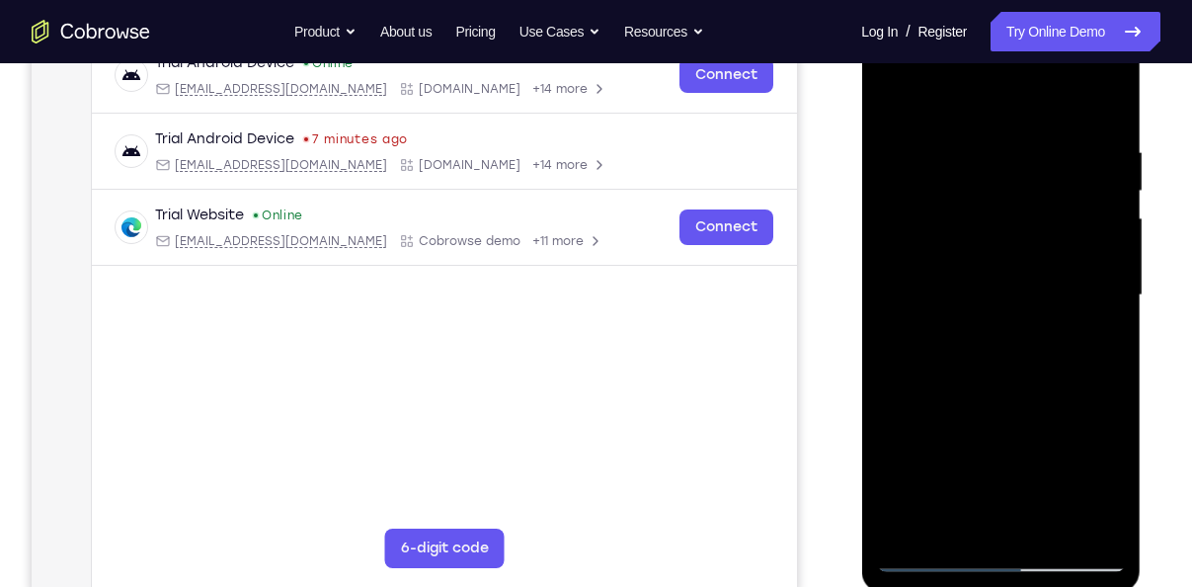
click at [1009, 206] on div at bounding box center [1000, 295] width 249 height 553
drag, startPoint x: 965, startPoint y: 451, endPoint x: 978, endPoint y: 253, distance: 198.9
click at [978, 253] on div at bounding box center [1000, 295] width 249 height 553
drag, startPoint x: 997, startPoint y: 441, endPoint x: 990, endPoint y: 271, distance: 171.0
click at [990, 271] on div at bounding box center [1000, 295] width 249 height 553
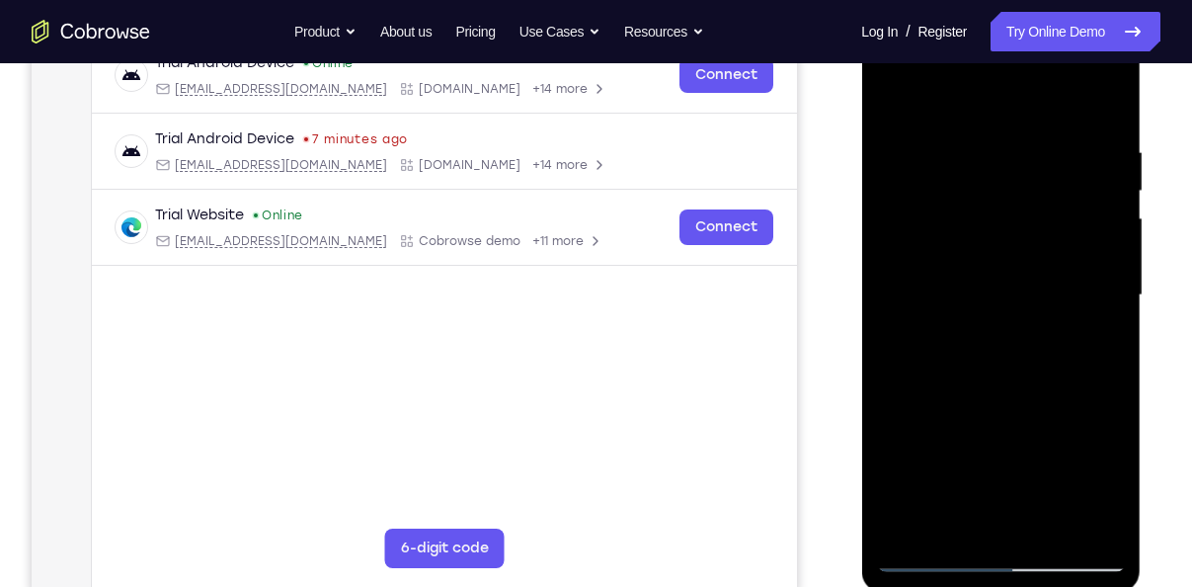
drag, startPoint x: 990, startPoint y: 437, endPoint x: 991, endPoint y: 263, distance: 174.8
click at [991, 263] on div at bounding box center [1000, 295] width 249 height 553
drag, startPoint x: 987, startPoint y: 437, endPoint x: 983, endPoint y: 255, distance: 182.7
click at [983, 255] on div at bounding box center [1000, 295] width 249 height 553
drag, startPoint x: 1004, startPoint y: 469, endPoint x: 991, endPoint y: 277, distance: 192.0
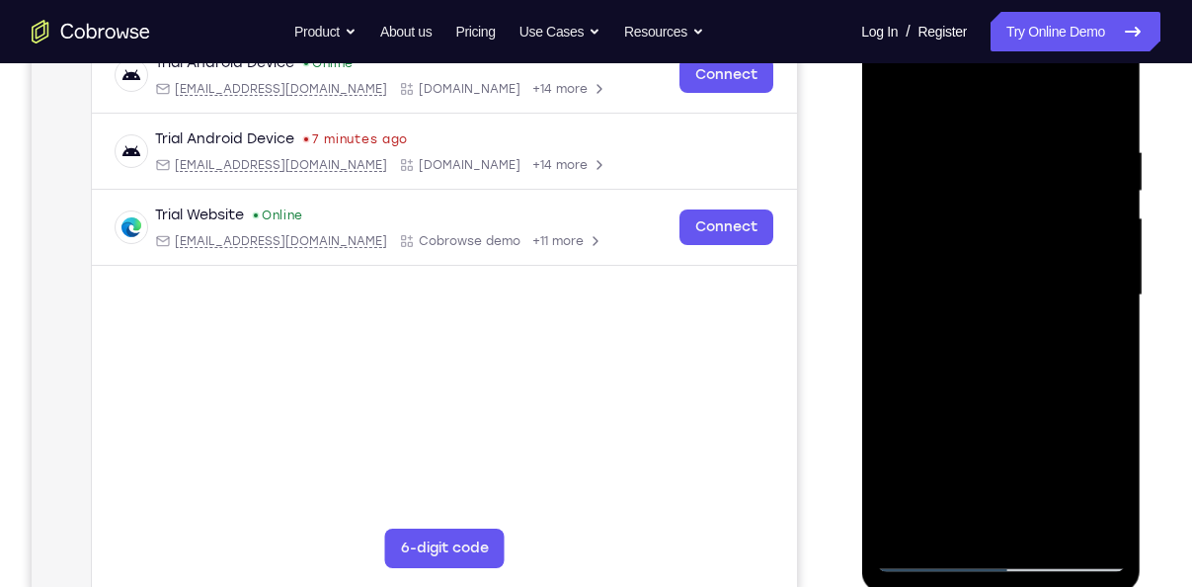
click at [991, 277] on div at bounding box center [1000, 295] width 249 height 553
drag, startPoint x: 994, startPoint y: 435, endPoint x: 992, endPoint y: 255, distance: 180.7
click at [992, 255] on div at bounding box center [1000, 295] width 249 height 553
drag, startPoint x: 985, startPoint y: 471, endPoint x: 965, endPoint y: 264, distance: 208.4
click at [965, 264] on div at bounding box center [1000, 295] width 249 height 553
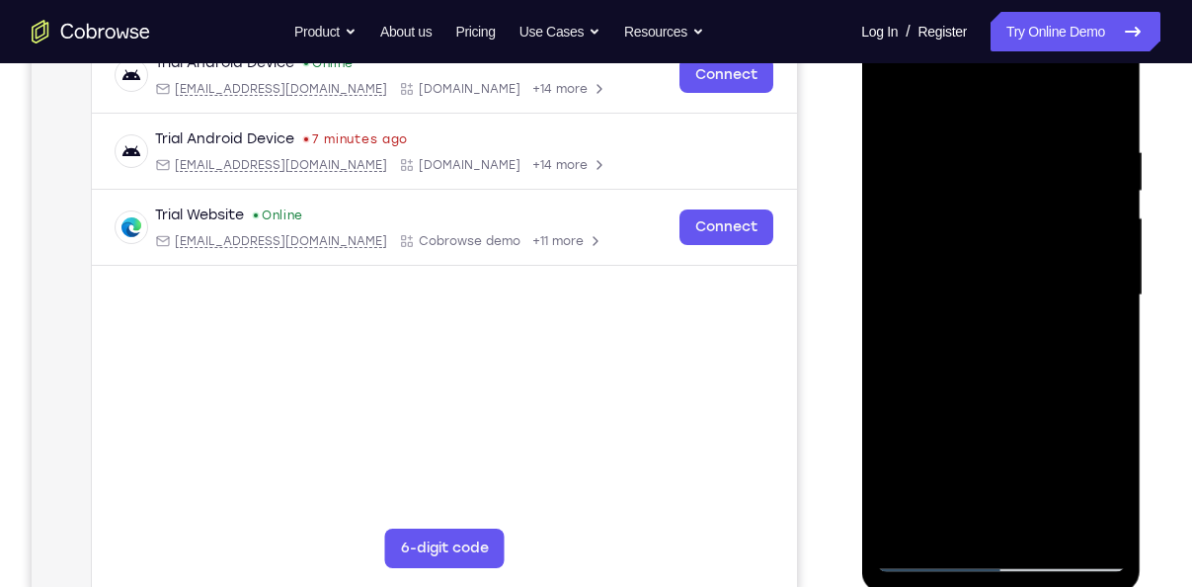
drag, startPoint x: 994, startPoint y: 428, endPoint x: 981, endPoint y: 250, distance: 178.2
click at [981, 250] on div at bounding box center [1000, 295] width 249 height 553
drag, startPoint x: 982, startPoint y: 439, endPoint x: 969, endPoint y: 252, distance: 188.1
click at [969, 252] on div at bounding box center [1000, 295] width 249 height 553
drag, startPoint x: 986, startPoint y: 432, endPoint x: 977, endPoint y: 270, distance: 163.2
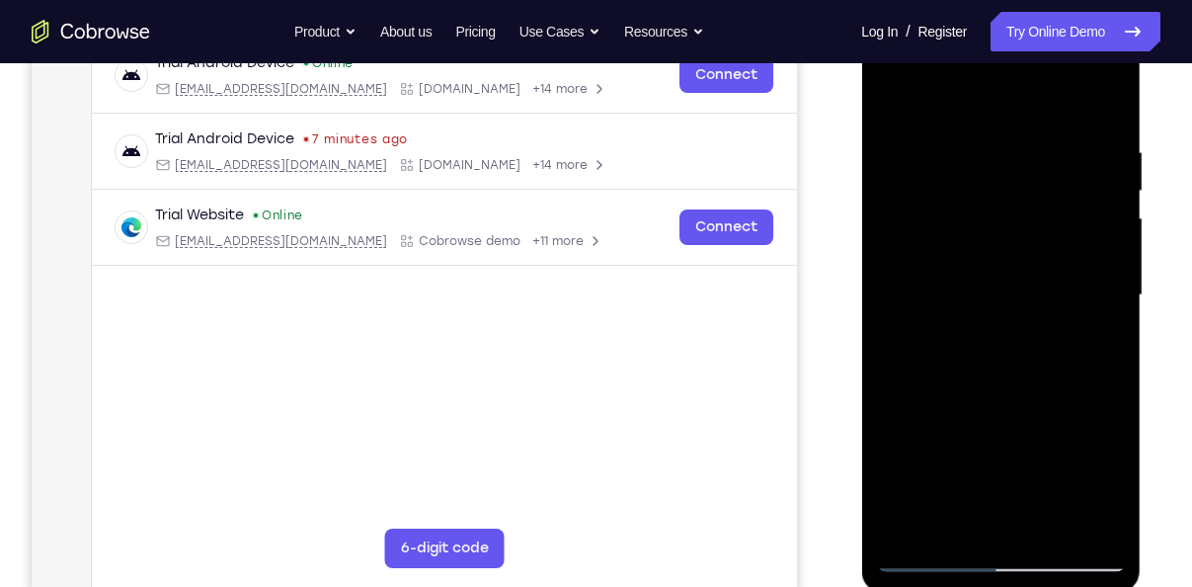
click at [977, 270] on div at bounding box center [1000, 295] width 249 height 553
drag, startPoint x: 983, startPoint y: 375, endPoint x: 971, endPoint y: 198, distance: 177.2
click at [971, 198] on div at bounding box center [1000, 295] width 249 height 553
drag, startPoint x: 986, startPoint y: 445, endPoint x: 963, endPoint y: 254, distance: 193.0
click at [963, 254] on div at bounding box center [1000, 295] width 249 height 553
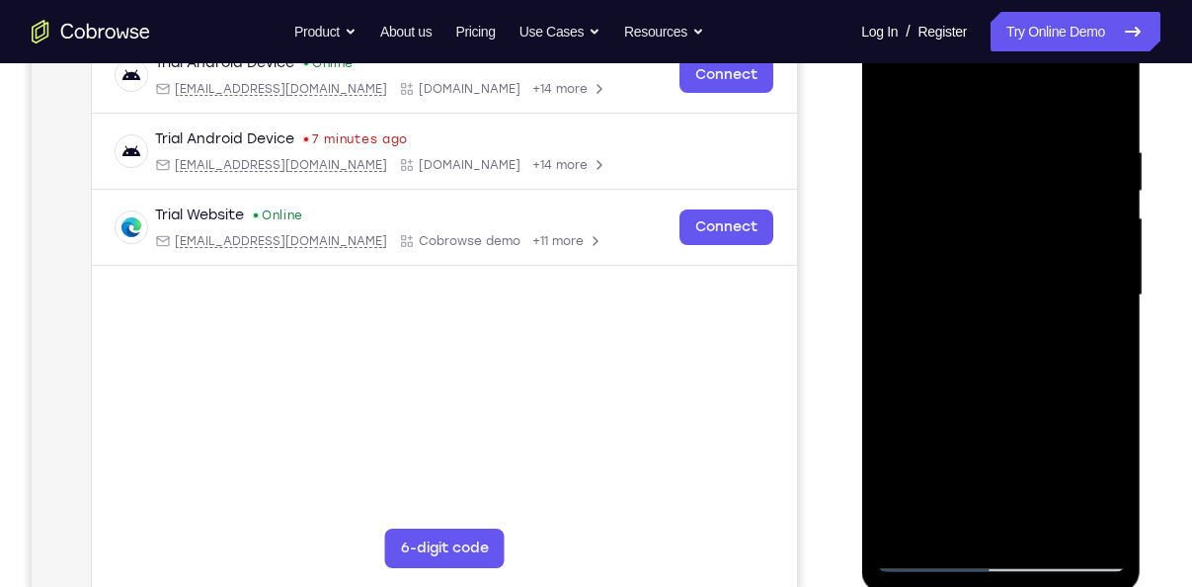
drag, startPoint x: 984, startPoint y: 420, endPoint x: 978, endPoint y: 194, distance: 226.2
click at [978, 194] on div at bounding box center [1000, 295] width 249 height 553
drag, startPoint x: 998, startPoint y: 403, endPoint x: 978, endPoint y: 200, distance: 203.4
click at [978, 200] on div at bounding box center [1000, 295] width 249 height 553
drag, startPoint x: 1006, startPoint y: 450, endPoint x: 990, endPoint y: 210, distance: 240.5
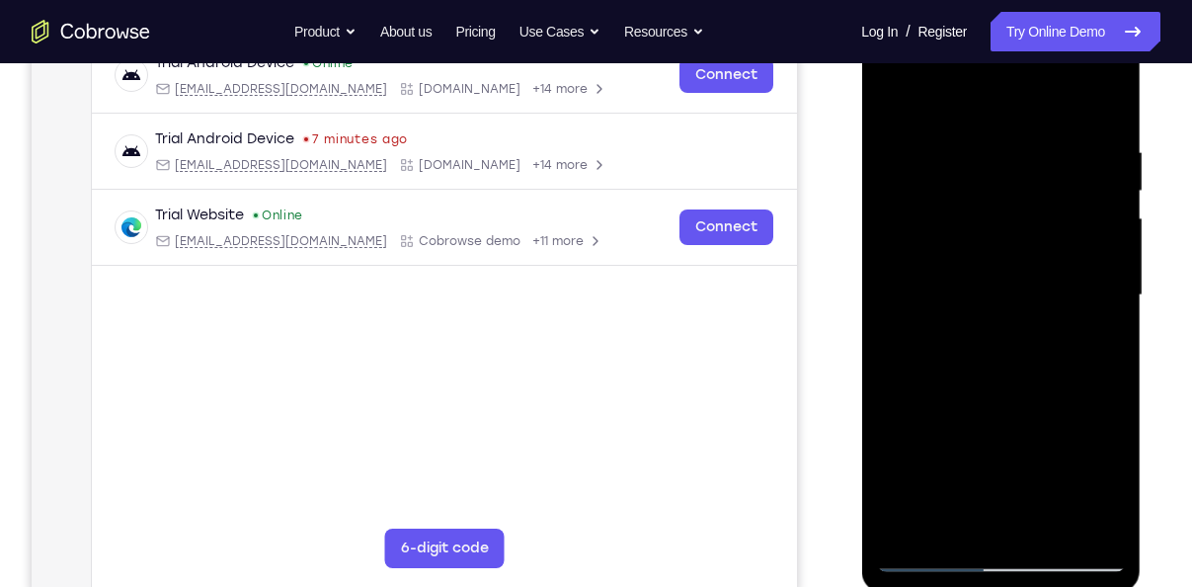
click at [990, 210] on div at bounding box center [1000, 295] width 249 height 553
drag, startPoint x: 1020, startPoint y: 477, endPoint x: 996, endPoint y: 234, distance: 244.1
click at [996, 234] on div at bounding box center [1000, 295] width 249 height 553
drag, startPoint x: 1026, startPoint y: 449, endPoint x: 1010, endPoint y: 274, distance: 176.5
click at [1010, 274] on div at bounding box center [1000, 295] width 249 height 553
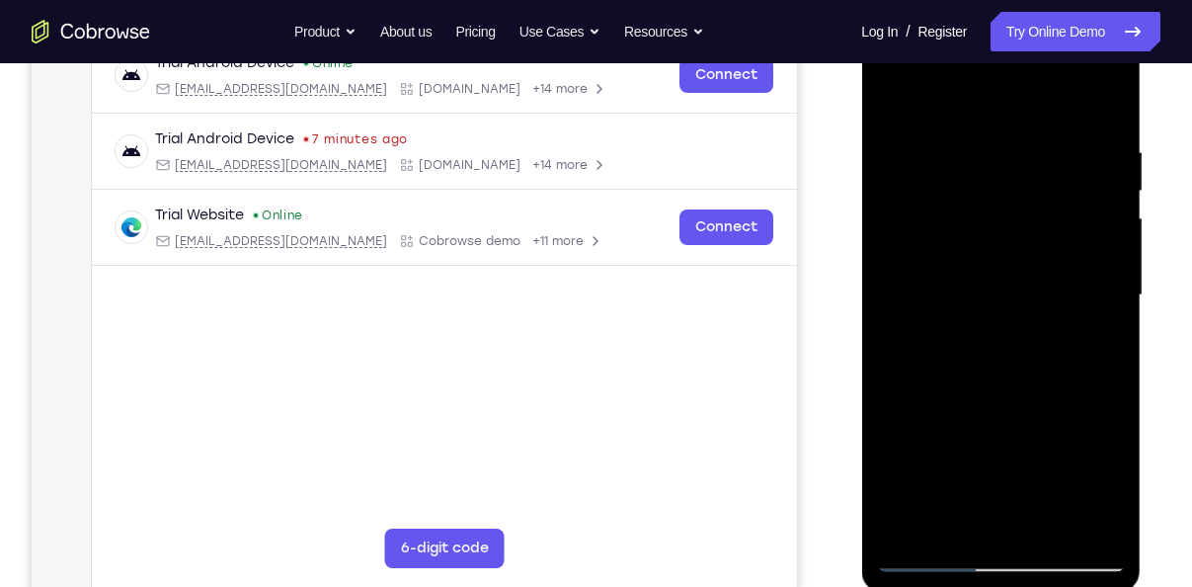
drag, startPoint x: 1014, startPoint y: 447, endPoint x: 999, endPoint y: 238, distance: 209.8
click at [999, 238] on div at bounding box center [1000, 295] width 249 height 553
drag, startPoint x: 1010, startPoint y: 410, endPoint x: 980, endPoint y: 188, distance: 224.1
click at [980, 188] on div at bounding box center [1000, 295] width 249 height 553
click at [894, 92] on div at bounding box center [1000, 295] width 249 height 553
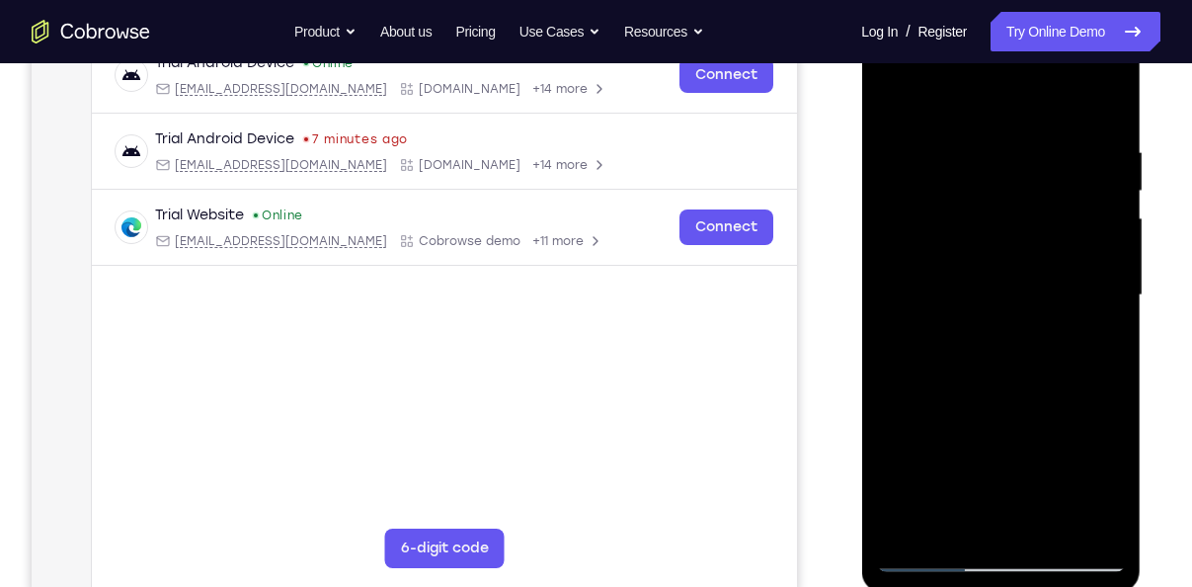
click at [1096, 529] on div at bounding box center [1000, 295] width 249 height 553
click at [900, 195] on div at bounding box center [1000, 295] width 249 height 553
click at [1083, 262] on div at bounding box center [1000, 295] width 249 height 553
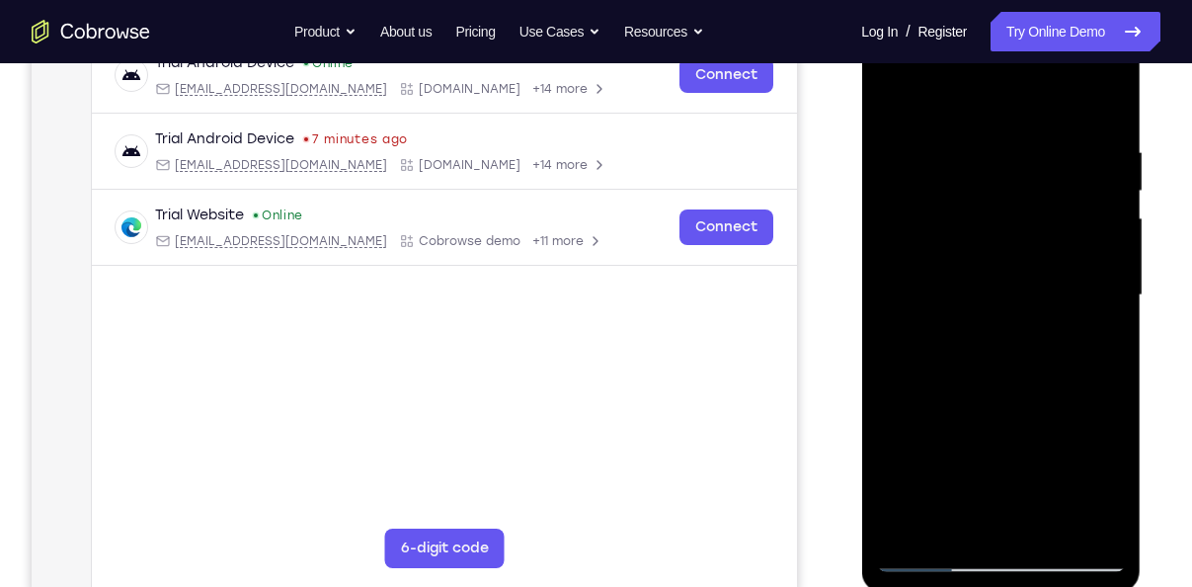
click at [1083, 262] on div at bounding box center [1000, 295] width 249 height 553
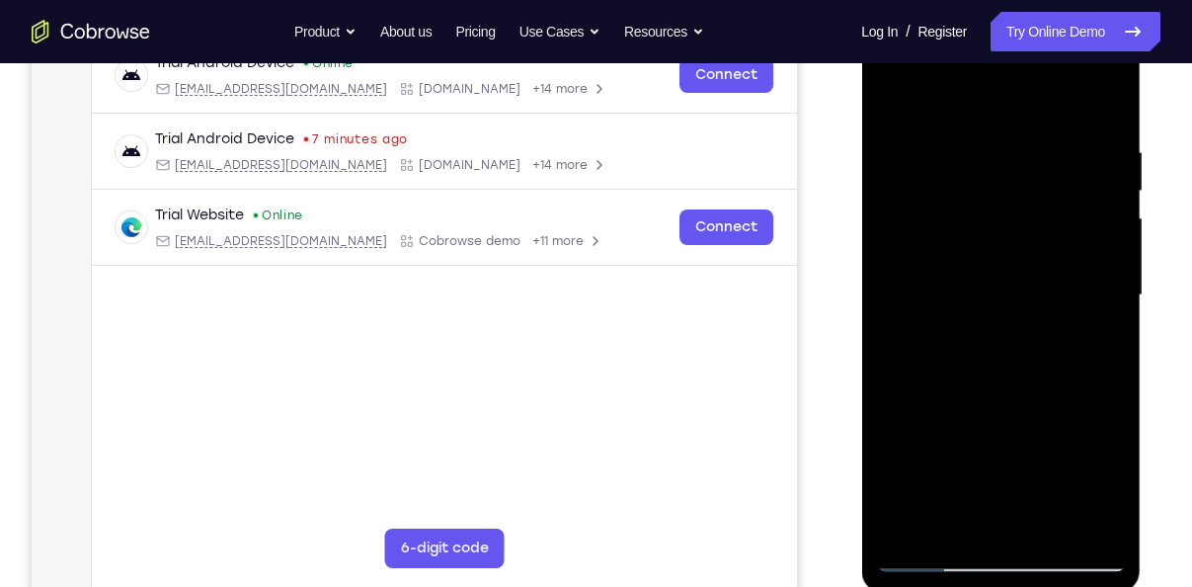
click at [1083, 262] on div at bounding box center [1000, 295] width 249 height 553
click at [1105, 336] on div at bounding box center [1000, 295] width 249 height 553
click at [1107, 544] on div at bounding box center [1000, 295] width 249 height 553
click at [899, 548] on div at bounding box center [1000, 295] width 249 height 553
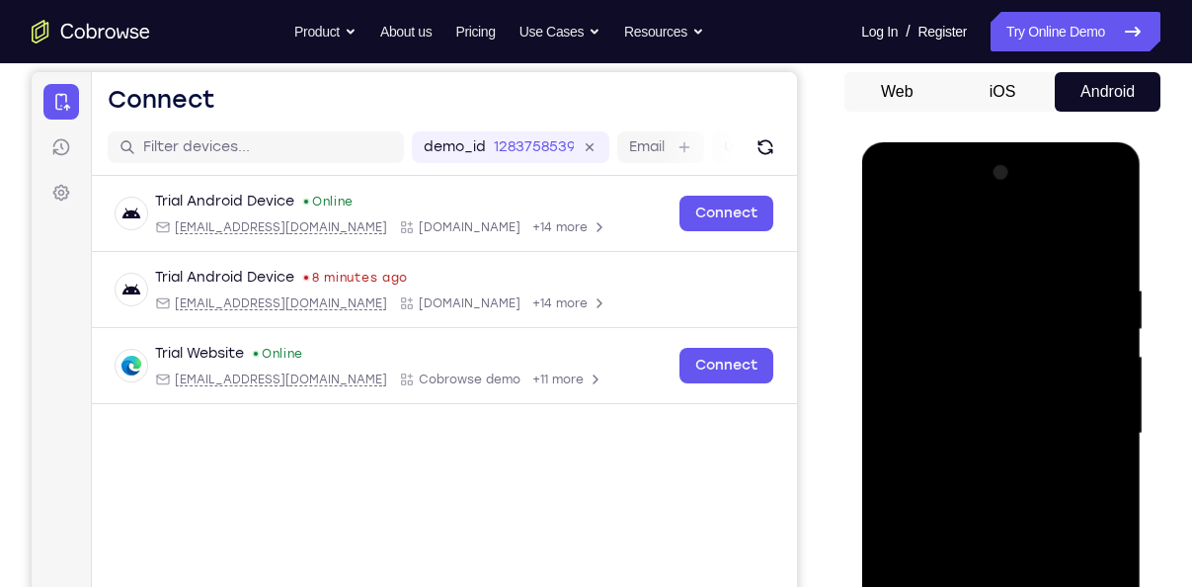
scroll to position [196, 0]
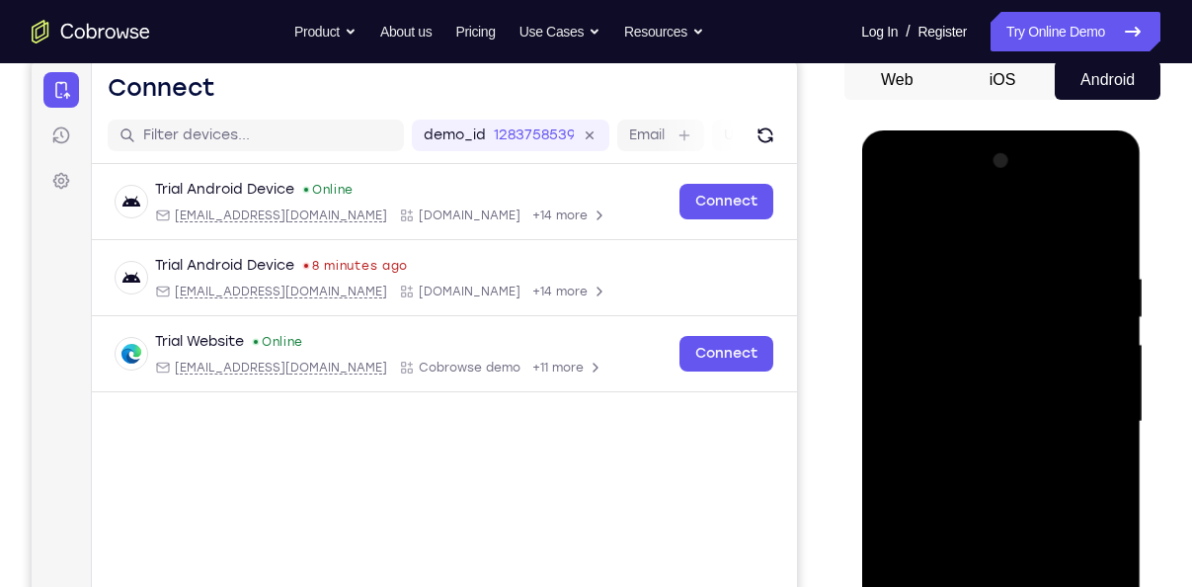
click at [1115, 168] on div at bounding box center [1000, 421] width 249 height 553
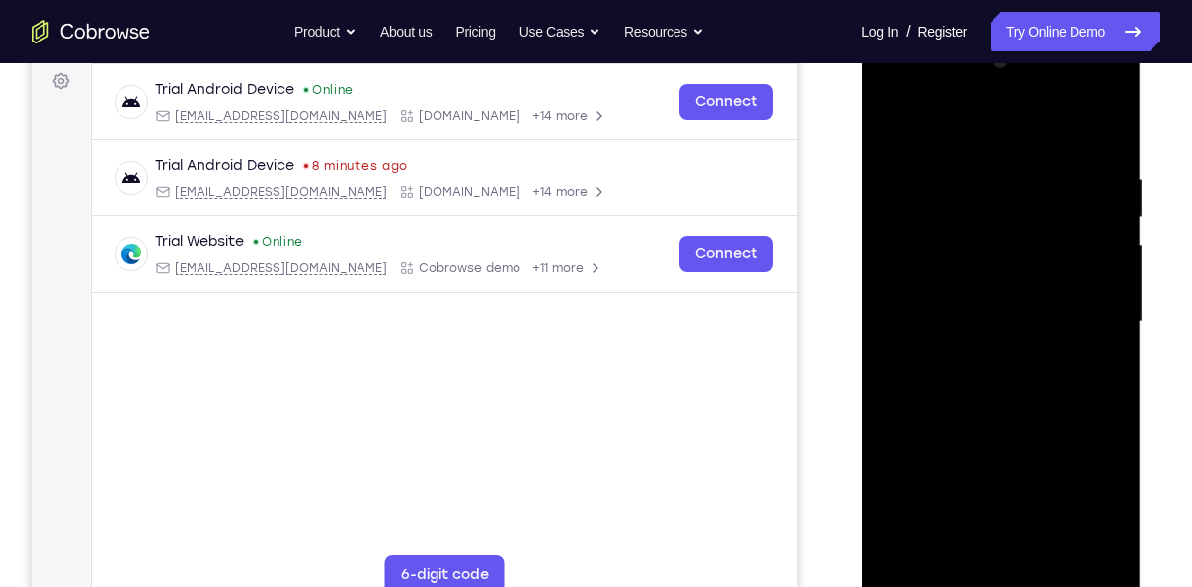
scroll to position [295, 0]
click at [958, 562] on div at bounding box center [1000, 322] width 249 height 553
click at [1016, 116] on div at bounding box center [1000, 322] width 249 height 553
click at [993, 161] on div at bounding box center [1000, 322] width 249 height 553
click at [939, 236] on div at bounding box center [1000, 322] width 249 height 553
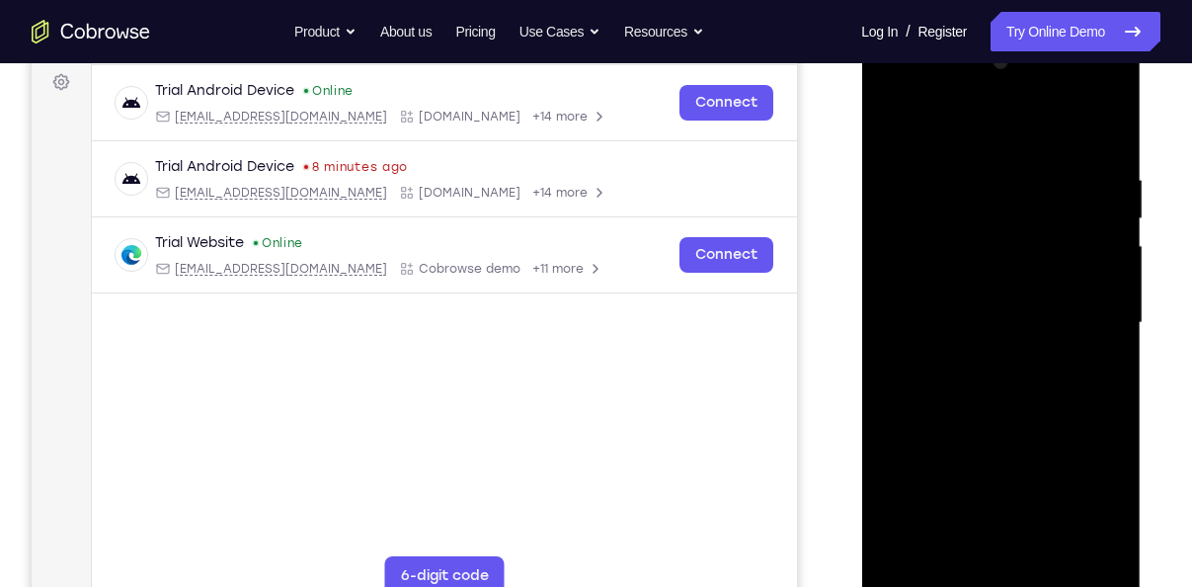
click at [1016, 423] on div at bounding box center [1000, 322] width 249 height 553
click at [888, 117] on div at bounding box center [1000, 322] width 249 height 553
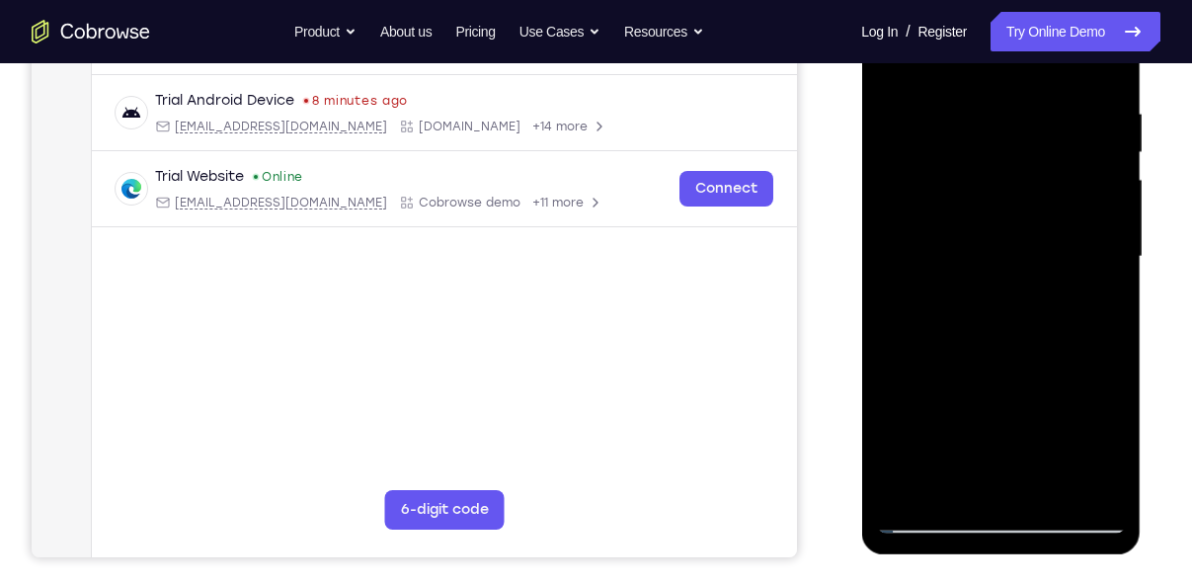
scroll to position [362, 0]
click at [934, 516] on div at bounding box center [1000, 255] width 249 height 553
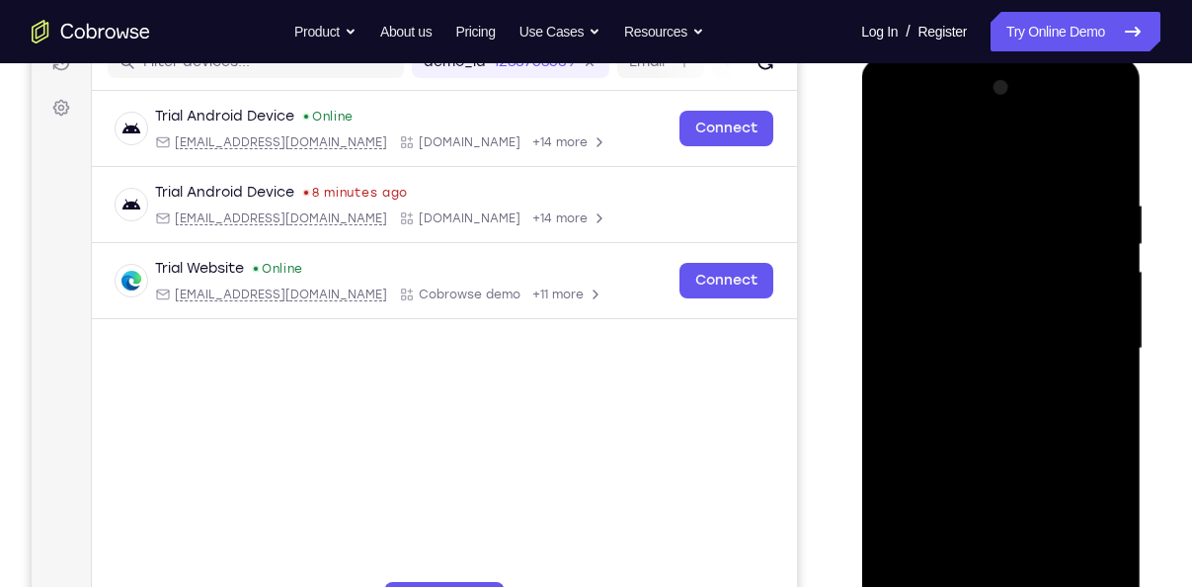
scroll to position [269, 0]
click at [953, 184] on div at bounding box center [1000, 349] width 249 height 553
click at [998, 521] on div at bounding box center [1000, 349] width 249 height 553
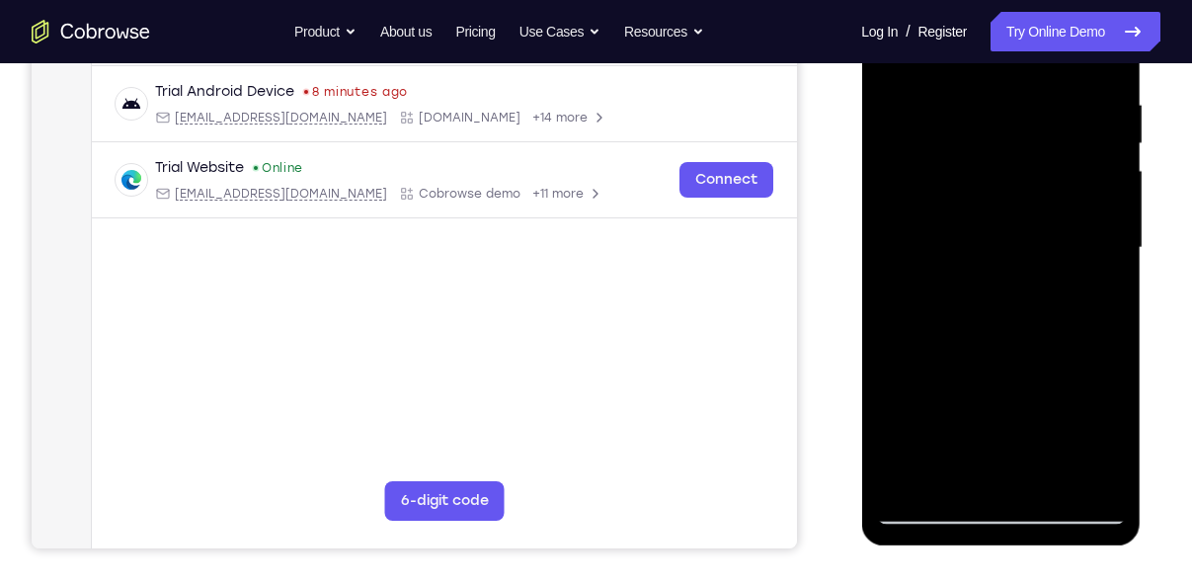
scroll to position [375, 0]
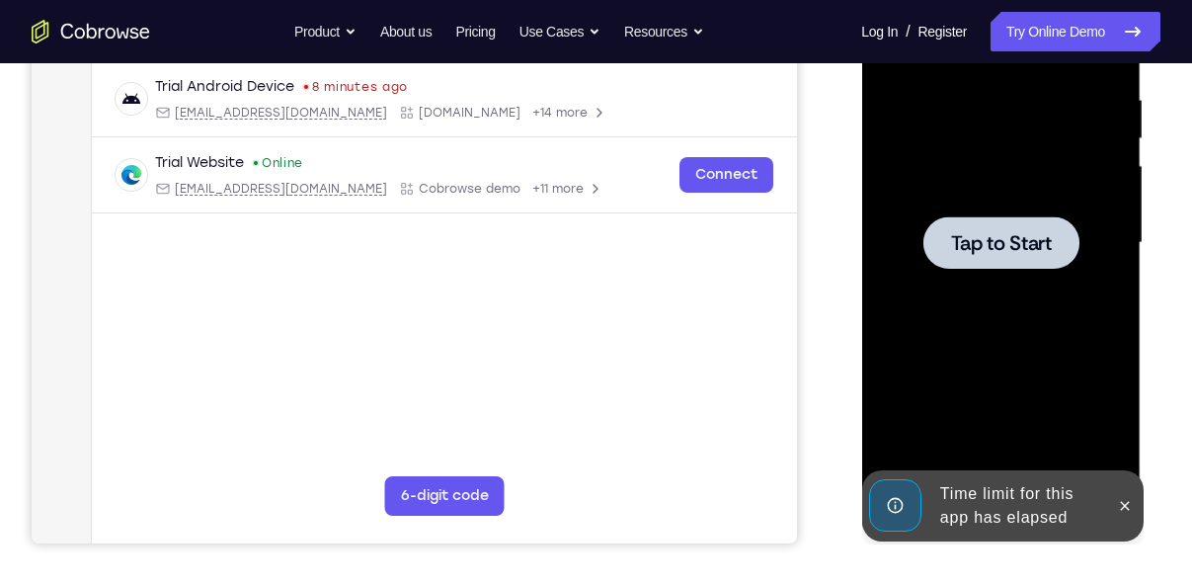
click at [1009, 221] on div at bounding box center [1000, 242] width 156 height 52
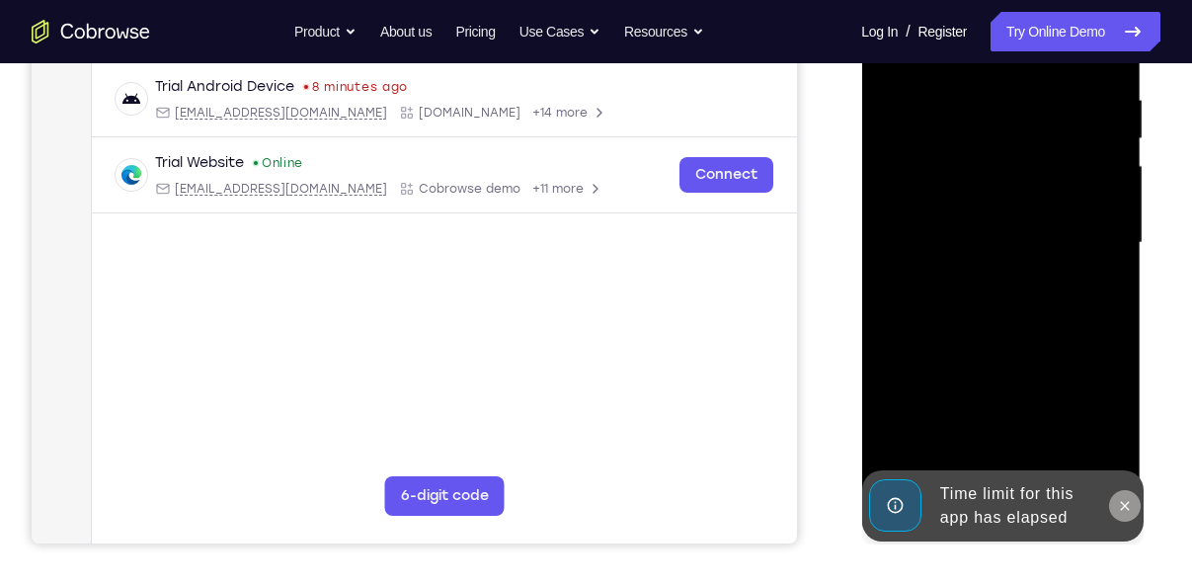
click at [1127, 508] on icon at bounding box center [1124, 505] width 9 height 9
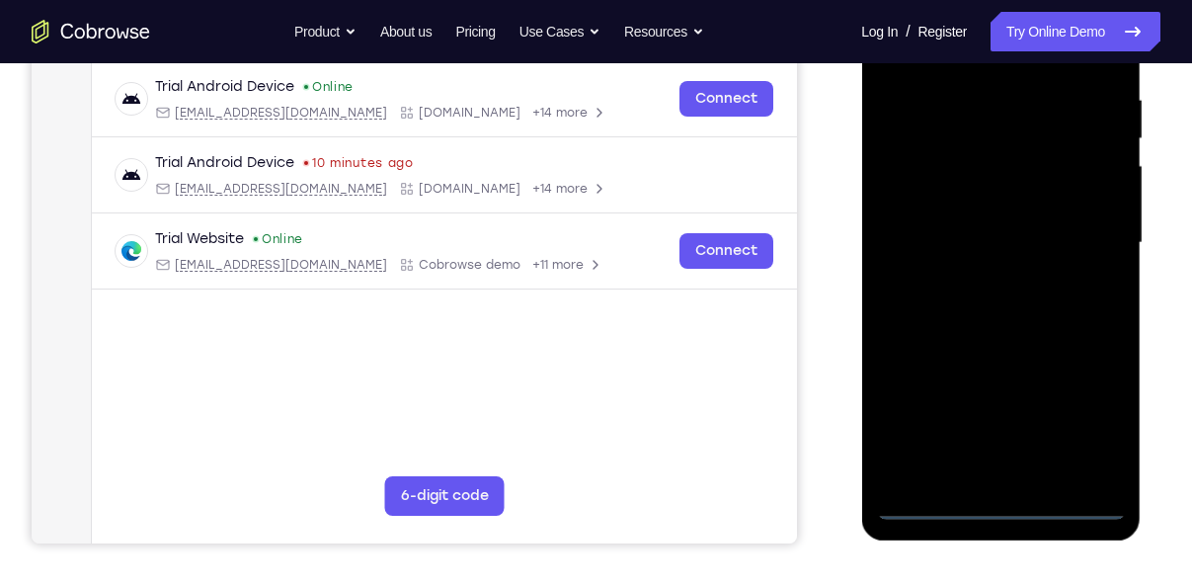
click at [1004, 506] on div at bounding box center [1000, 242] width 249 height 553
click at [1095, 415] on div at bounding box center [1000, 242] width 249 height 553
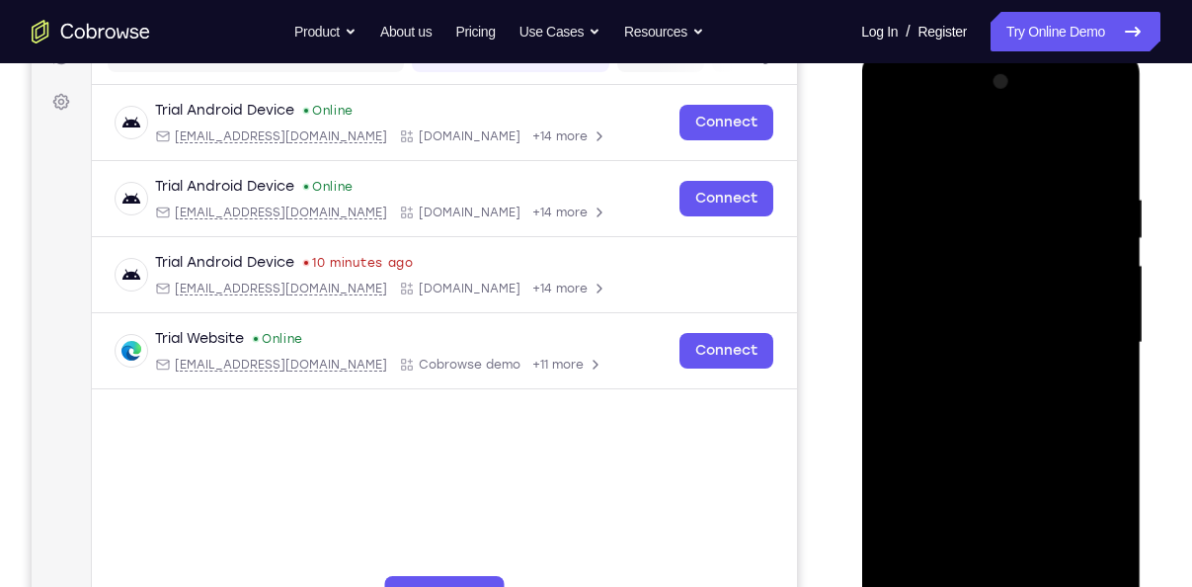
scroll to position [274, 0]
click at [896, 114] on div at bounding box center [1000, 343] width 249 height 553
click at [1081, 334] on div at bounding box center [1000, 343] width 249 height 553
click at [978, 377] on div at bounding box center [1000, 343] width 249 height 553
click at [1014, 320] on div at bounding box center [1000, 343] width 249 height 553
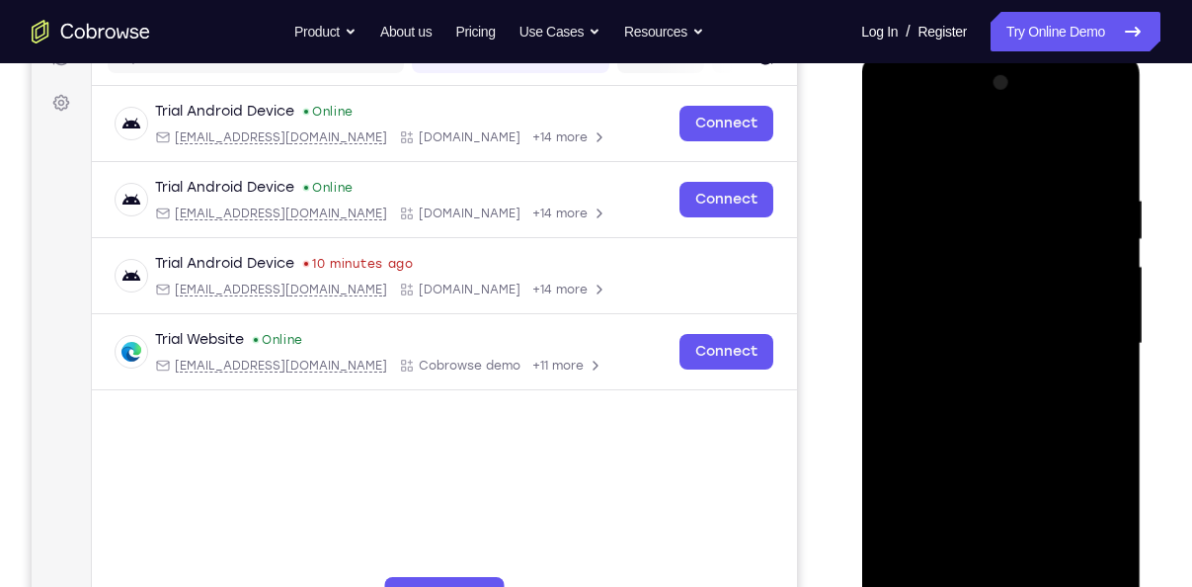
click at [990, 301] on div at bounding box center [1000, 343] width 249 height 553
click at [1012, 334] on div at bounding box center [1000, 343] width 249 height 553
click at [1012, 414] on div at bounding box center [1000, 343] width 249 height 553
click at [1012, 435] on div at bounding box center [1000, 343] width 249 height 553
drag, startPoint x: 1014, startPoint y: 476, endPoint x: 1034, endPoint y: 342, distance: 135.7
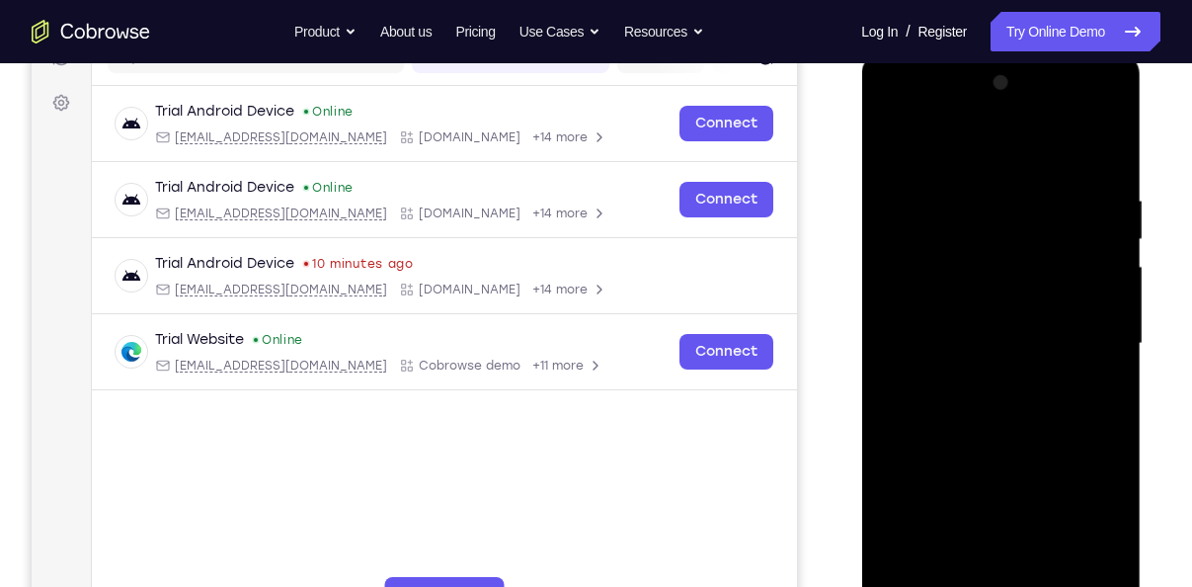
click at [1034, 342] on div at bounding box center [1000, 343] width 249 height 553
click at [1107, 298] on div at bounding box center [1000, 343] width 249 height 553
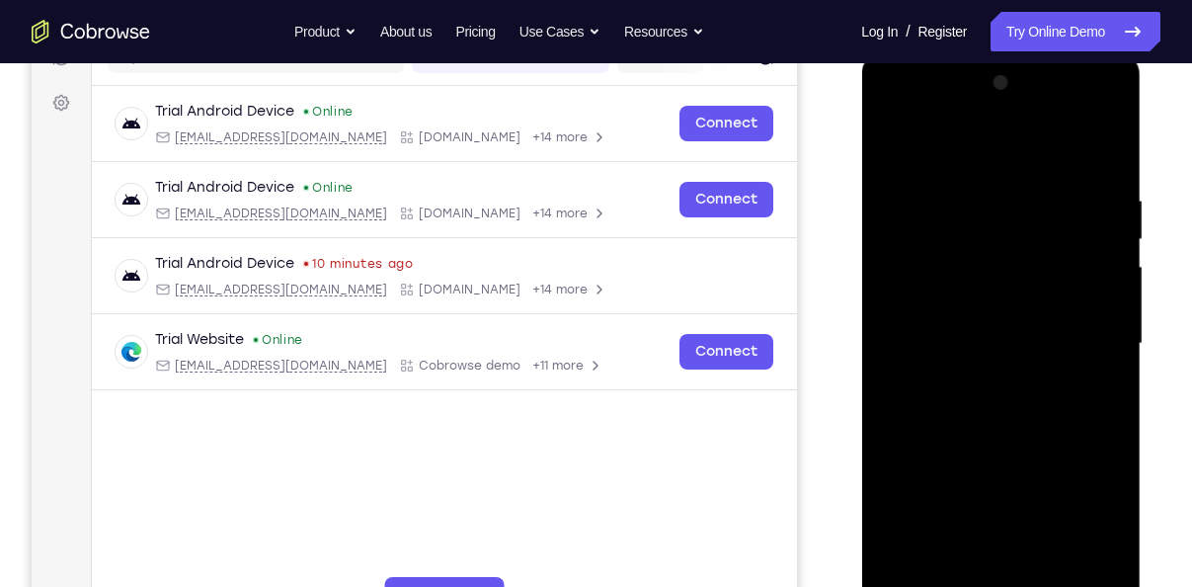
click at [1107, 298] on div at bounding box center [1000, 343] width 249 height 553
click at [1081, 149] on div at bounding box center [1000, 343] width 249 height 553
click at [953, 579] on div at bounding box center [1000, 343] width 249 height 553
click at [971, 142] on div at bounding box center [1000, 343] width 249 height 553
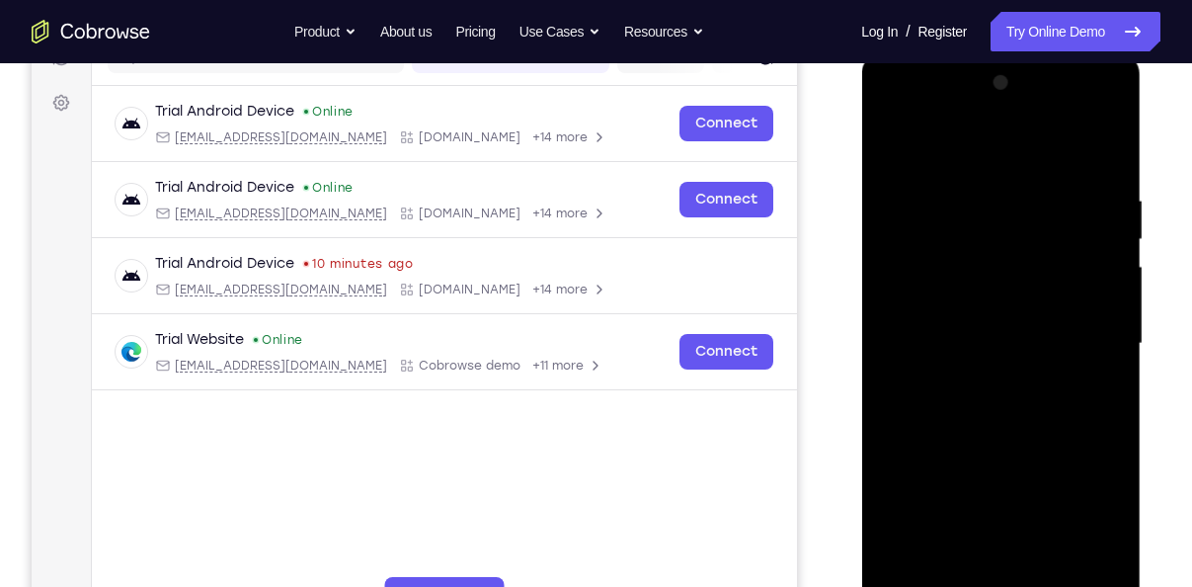
click at [971, 315] on div at bounding box center [1000, 343] width 249 height 553
drag, startPoint x: 1041, startPoint y: 197, endPoint x: 1048, endPoint y: 330, distance: 132.5
click at [1048, 330] on div at bounding box center [1000, 343] width 249 height 553
click at [894, 146] on div at bounding box center [1000, 343] width 249 height 553
click at [971, 228] on div at bounding box center [1000, 343] width 249 height 553
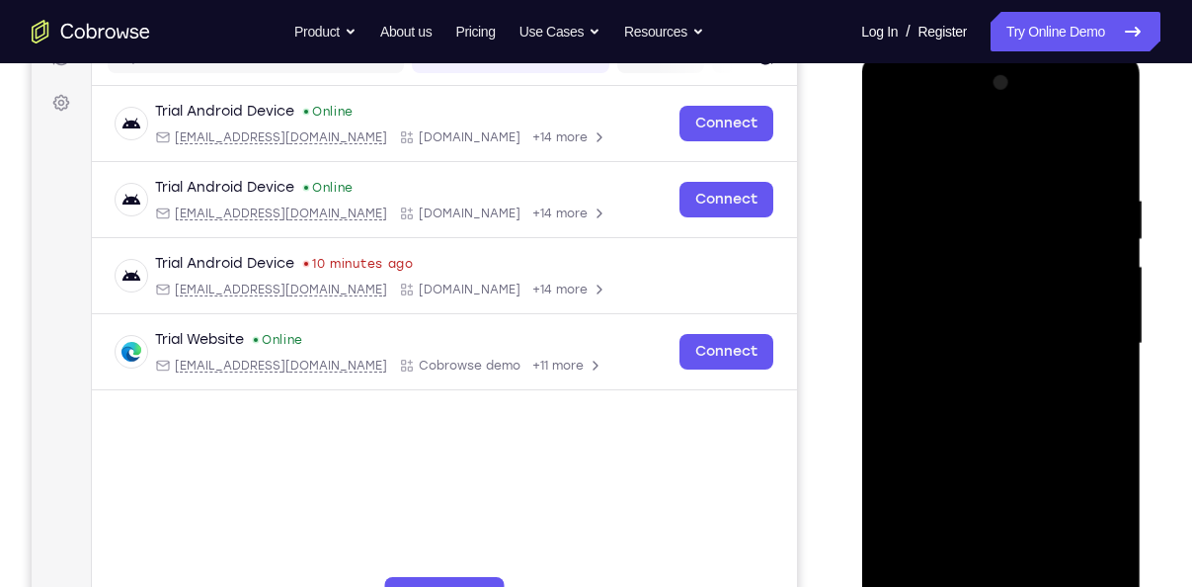
click at [901, 203] on div at bounding box center [1000, 343] width 249 height 553
click at [929, 254] on div at bounding box center [1000, 343] width 249 height 553
click at [997, 447] on div at bounding box center [1000, 343] width 249 height 553
click at [961, 170] on div at bounding box center [1000, 343] width 249 height 553
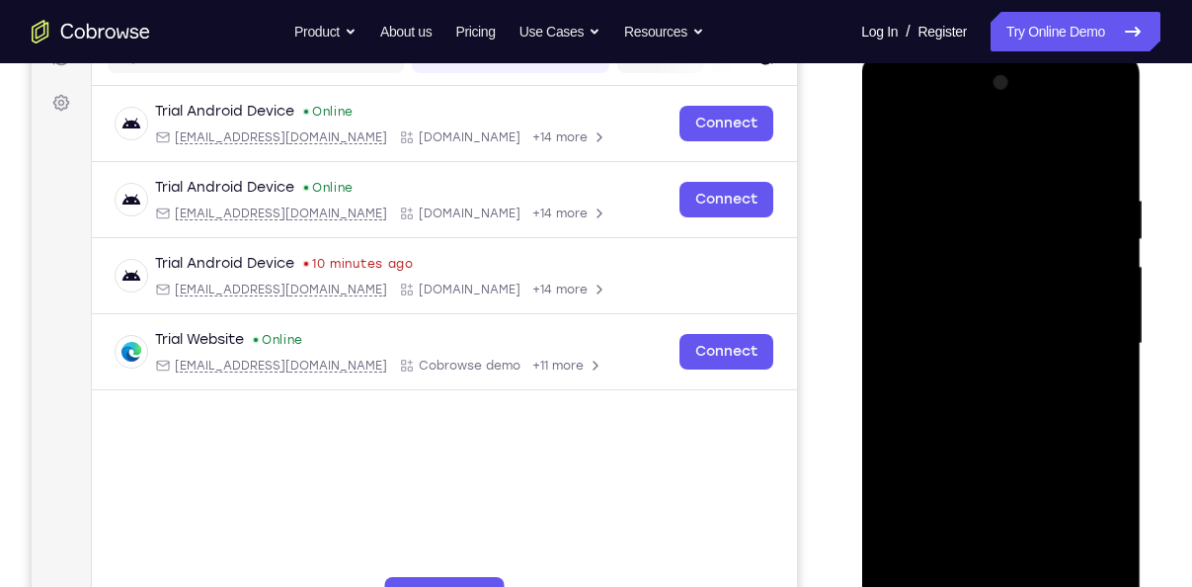
click at [1040, 515] on div at bounding box center [1000, 343] width 249 height 553
click at [1063, 181] on div at bounding box center [1000, 343] width 249 height 553
click at [957, 576] on div at bounding box center [1000, 343] width 249 height 553
click at [991, 187] on div at bounding box center [1000, 343] width 249 height 553
click at [962, 223] on div at bounding box center [1000, 343] width 249 height 553
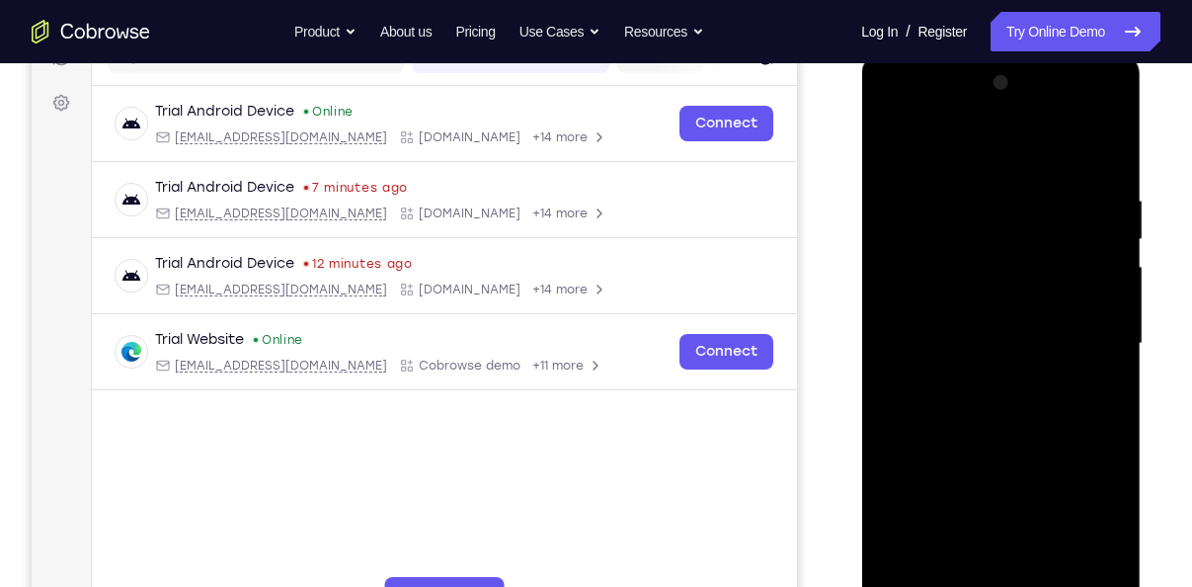
click at [1069, 255] on div at bounding box center [1000, 343] width 249 height 553
click at [937, 294] on div at bounding box center [1000, 343] width 249 height 553
click at [937, 277] on div at bounding box center [1000, 343] width 249 height 553
click at [1083, 397] on div at bounding box center [1000, 343] width 249 height 553
click at [891, 146] on div at bounding box center [1000, 343] width 249 height 553
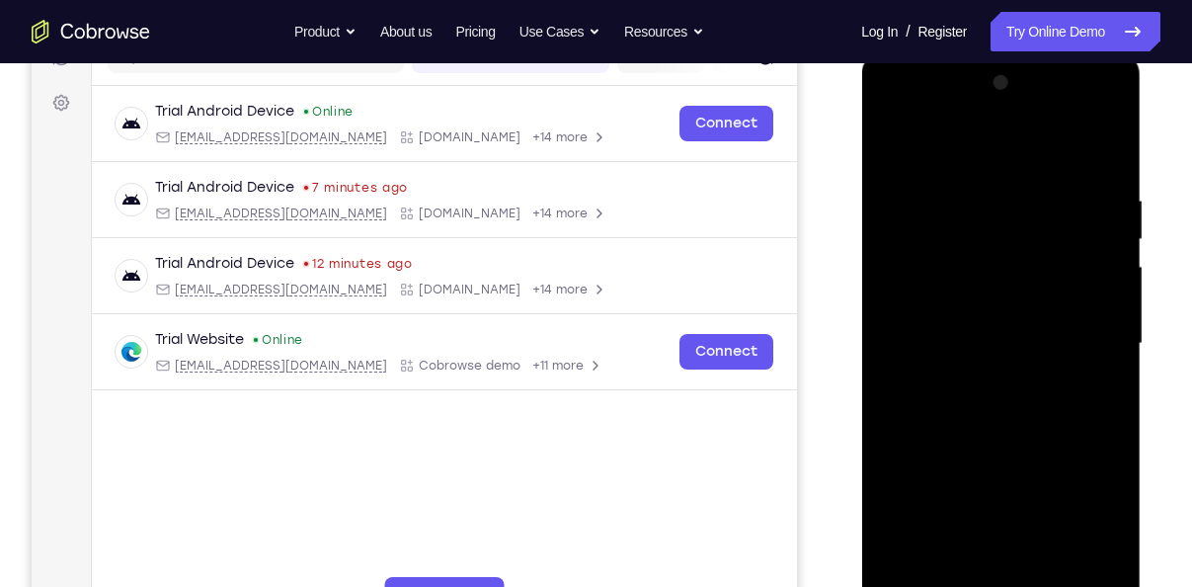
click at [891, 146] on div at bounding box center [1000, 343] width 249 height 553
click at [1095, 579] on div at bounding box center [1000, 343] width 249 height 553
drag, startPoint x: 993, startPoint y: 274, endPoint x: 993, endPoint y: 152, distance: 121.4
click at [993, 152] on div at bounding box center [1000, 343] width 249 height 553
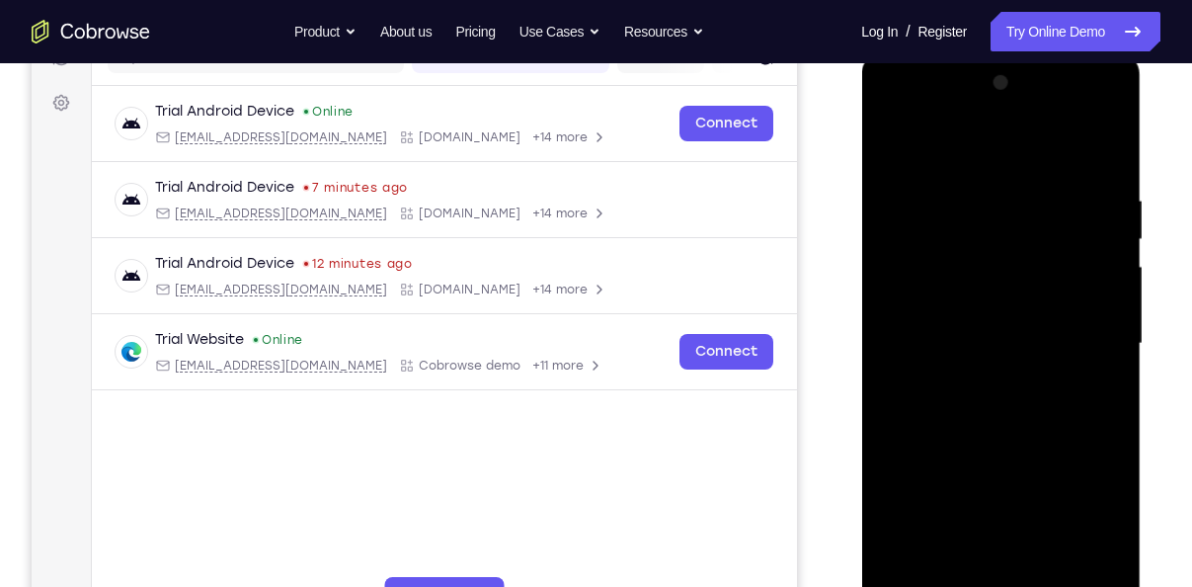
click at [926, 381] on div at bounding box center [1000, 343] width 249 height 553
click at [893, 139] on div at bounding box center [1000, 343] width 249 height 553
click at [988, 380] on div at bounding box center [1000, 343] width 249 height 553
click at [889, 140] on div at bounding box center [1000, 343] width 249 height 553
click at [1087, 417] on div at bounding box center [1000, 343] width 249 height 553
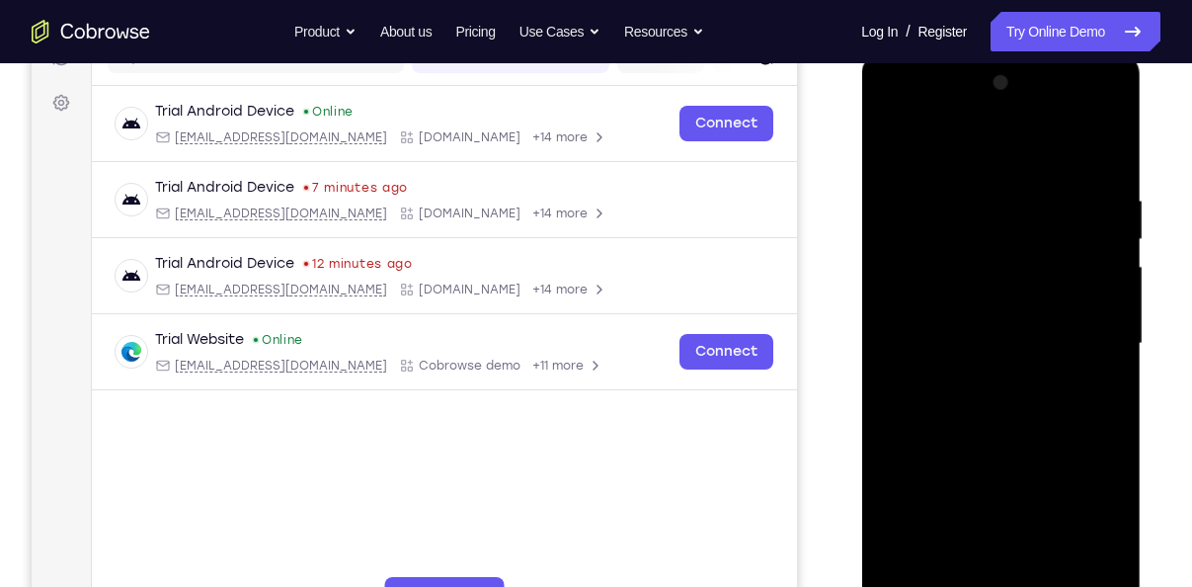
click at [898, 140] on div at bounding box center [1000, 343] width 249 height 553
drag, startPoint x: 1028, startPoint y: 188, endPoint x: 1040, endPoint y: 285, distance: 98.5
click at [1040, 285] on div at bounding box center [1000, 343] width 249 height 553
click at [905, 573] on div at bounding box center [1000, 343] width 249 height 553
drag, startPoint x: 998, startPoint y: 384, endPoint x: 985, endPoint y: 212, distance: 172.3
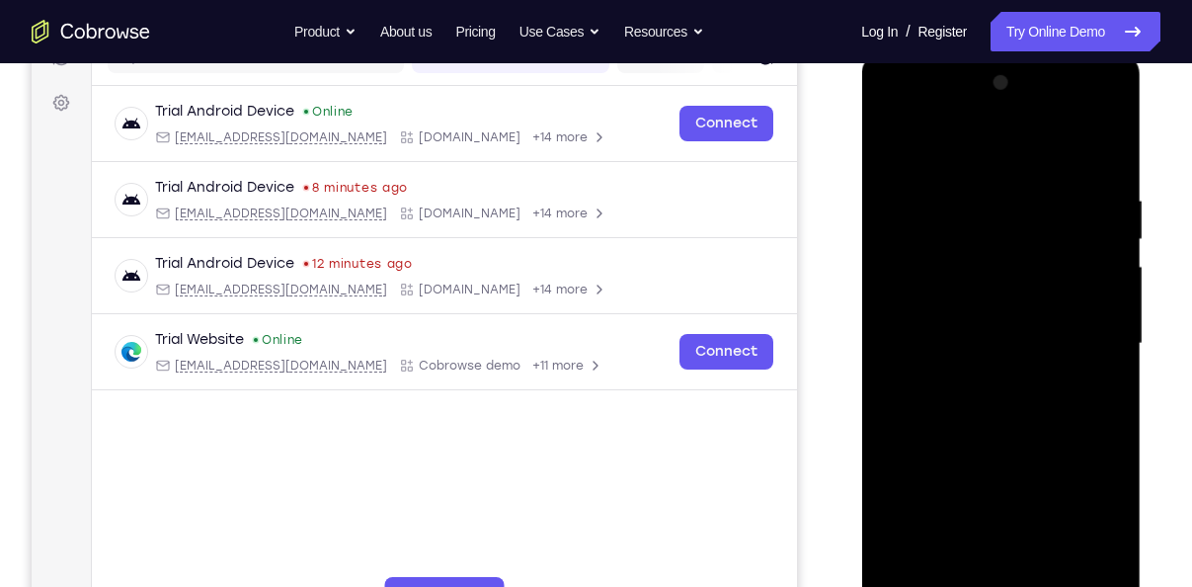
click at [985, 212] on div at bounding box center [1000, 343] width 249 height 553
click at [889, 446] on div at bounding box center [1000, 343] width 249 height 553
click at [1108, 269] on div at bounding box center [1000, 343] width 249 height 553
drag, startPoint x: 1107, startPoint y: 269, endPoint x: 1117, endPoint y: 469, distance: 200.7
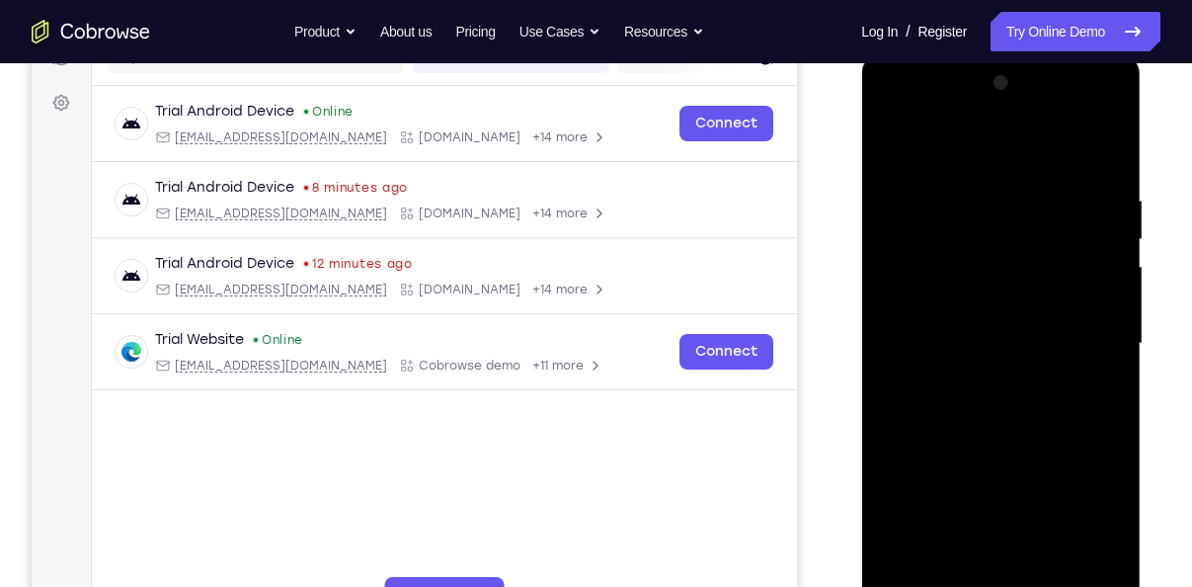
click at [1117, 469] on div at bounding box center [1000, 343] width 249 height 553
drag, startPoint x: 1042, startPoint y: 240, endPoint x: 1033, endPoint y: 71, distance: 169.1
click at [1033, 71] on div at bounding box center [1000, 343] width 249 height 553
drag, startPoint x: 1043, startPoint y: 496, endPoint x: 1043, endPoint y: 182, distance: 314.0
click at [1043, 182] on div at bounding box center [1000, 343] width 249 height 553
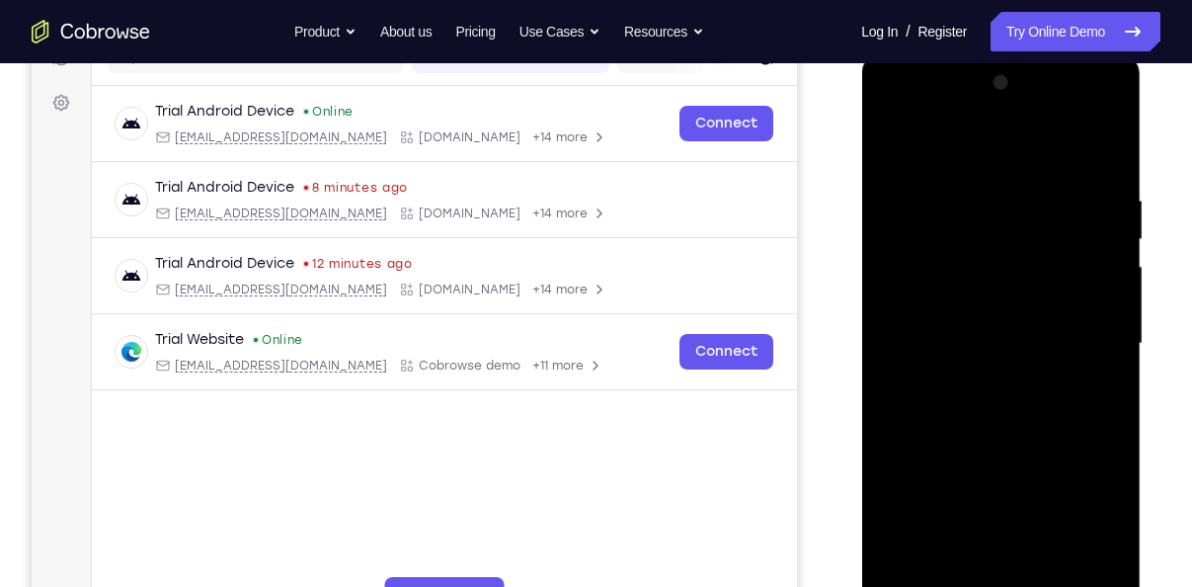
drag, startPoint x: 1030, startPoint y: 419, endPoint x: 1034, endPoint y: 192, distance: 227.1
click at [1034, 192] on div at bounding box center [1000, 343] width 249 height 553
click at [894, 361] on div at bounding box center [1000, 343] width 249 height 553
drag, startPoint x: 1012, startPoint y: 452, endPoint x: 1024, endPoint y: 637, distance: 185.0
click at [1024, 586] on div at bounding box center [1000, 346] width 279 height 588
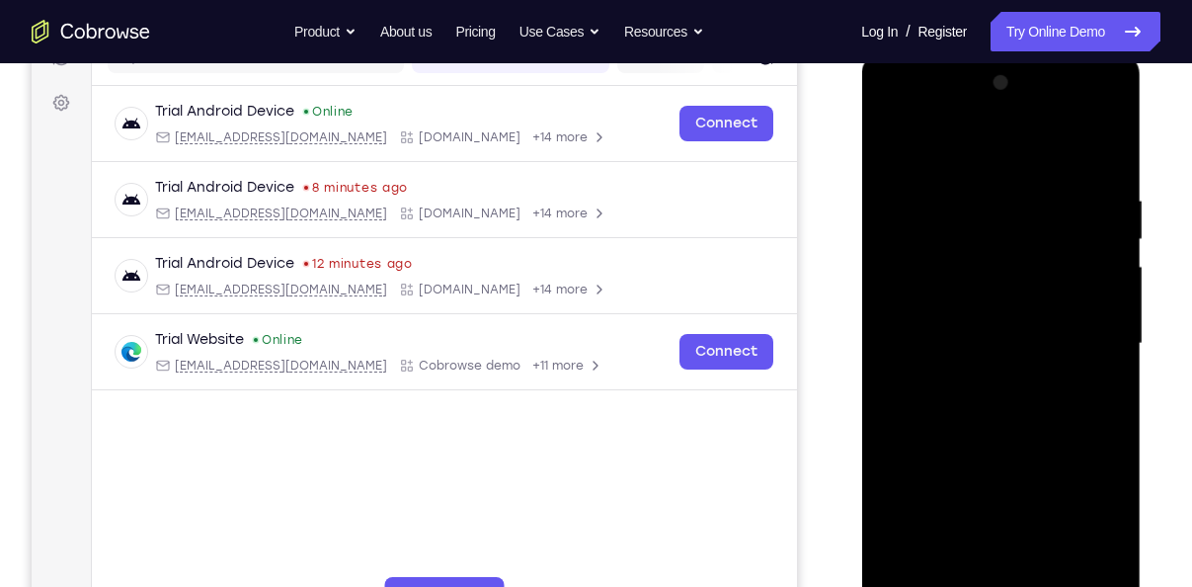
drag, startPoint x: 1023, startPoint y: 172, endPoint x: 1013, endPoint y: 526, distance: 354.6
click at [1013, 526] on div at bounding box center [1000, 343] width 249 height 553
click at [951, 581] on div at bounding box center [1000, 343] width 249 height 553
click at [967, 137] on div at bounding box center [1000, 343] width 249 height 553
click at [1096, 143] on div at bounding box center [1000, 343] width 249 height 553
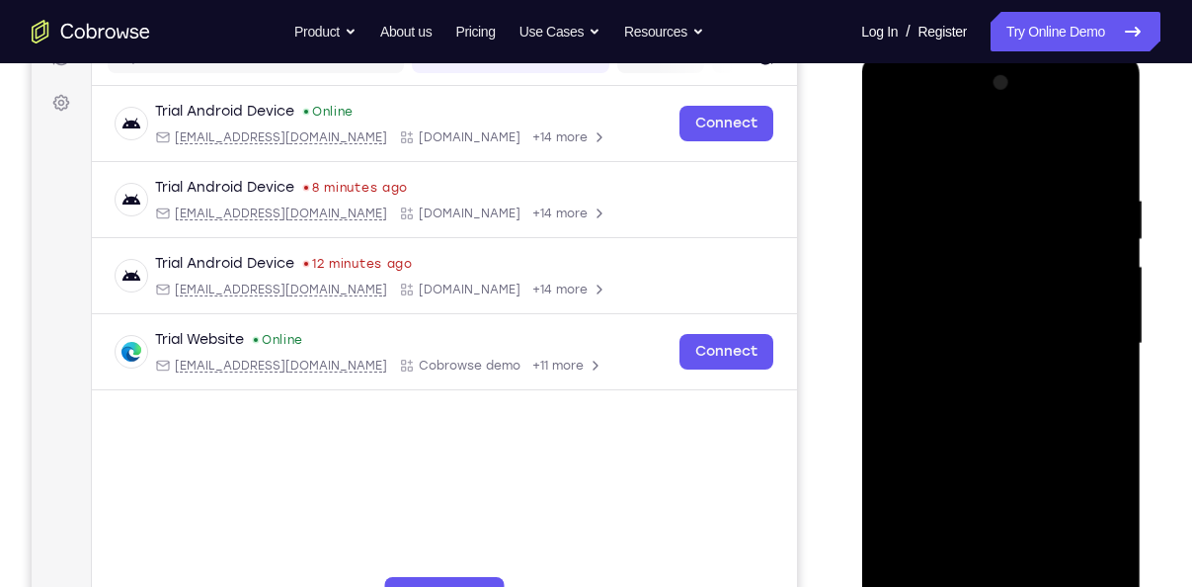
click at [907, 576] on div at bounding box center [1000, 343] width 249 height 553
click at [1116, 139] on div at bounding box center [1000, 343] width 249 height 553
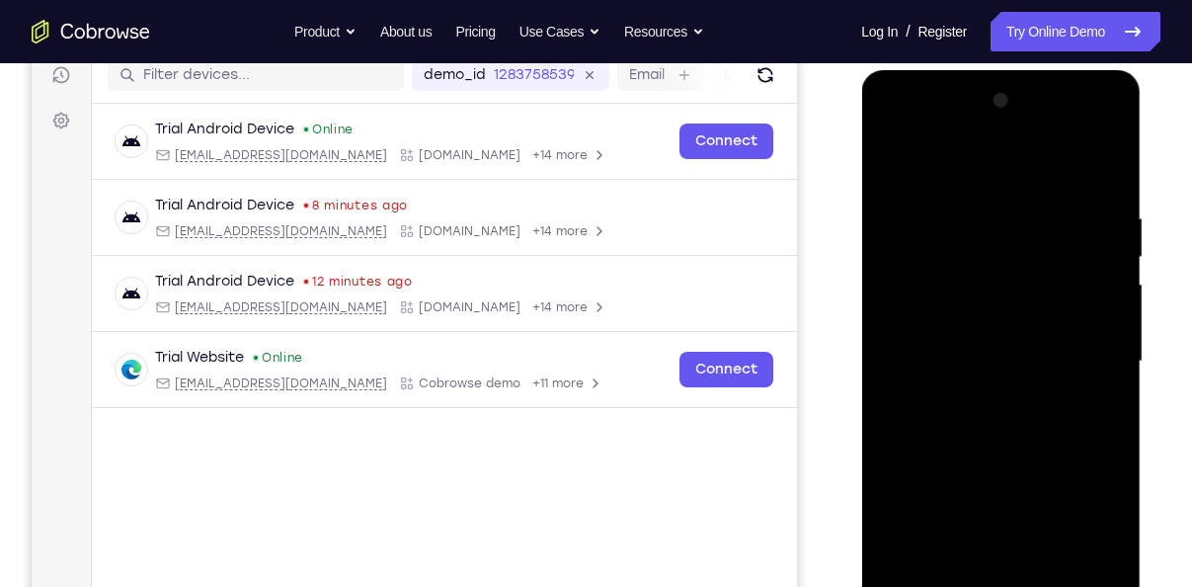
scroll to position [253, 0]
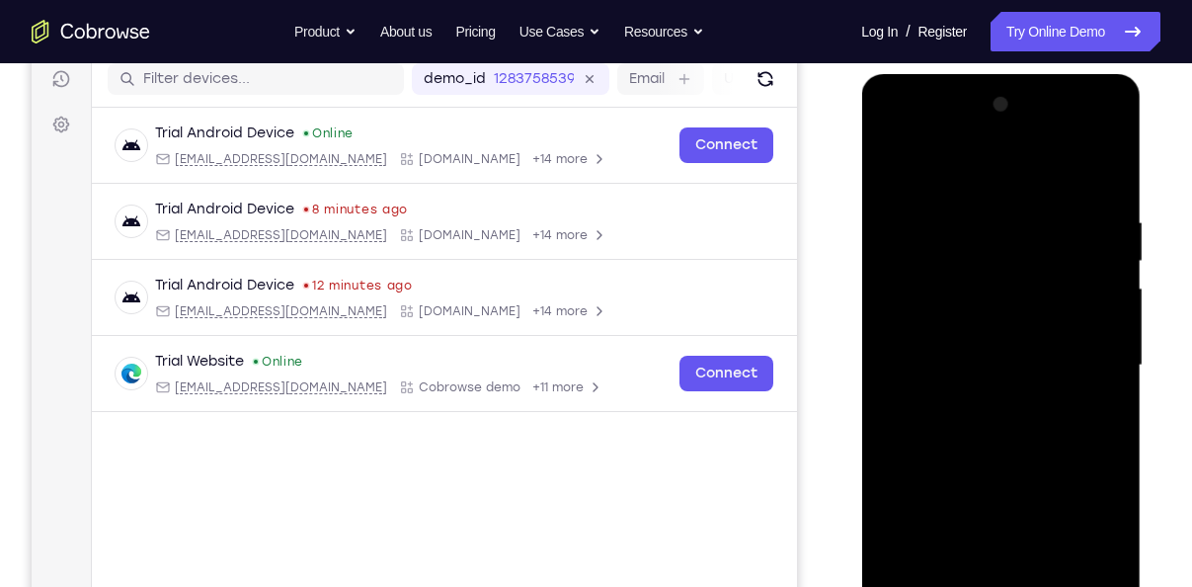
click at [945, 216] on div at bounding box center [1000, 365] width 249 height 553
